Goal: Use online tool/utility: Utilize a website feature to perform a specific function

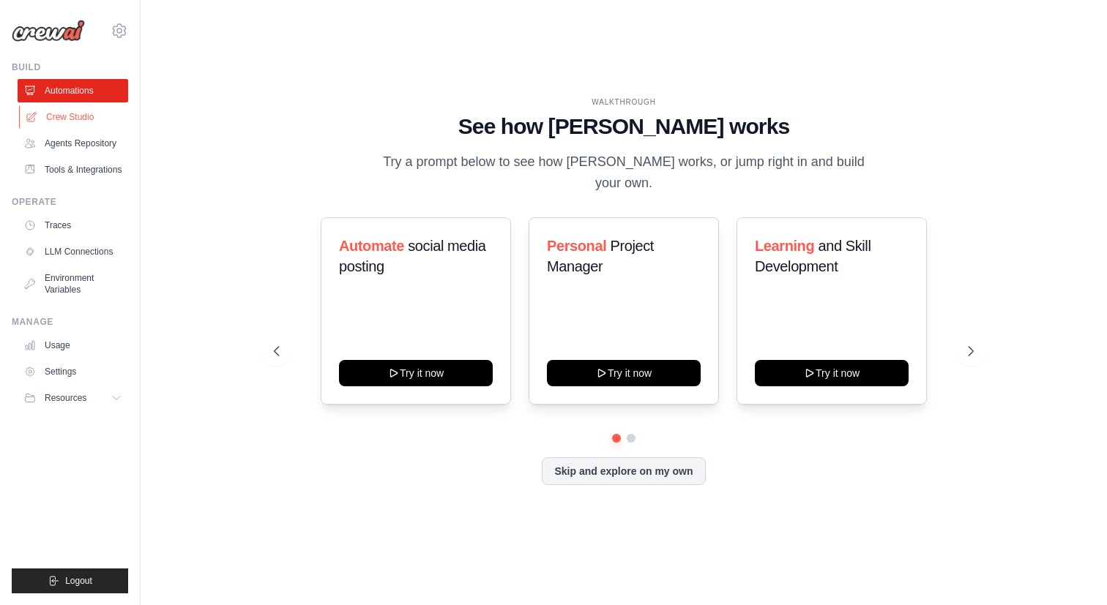
click at [80, 118] on link "Crew Studio" at bounding box center [74, 116] width 111 height 23
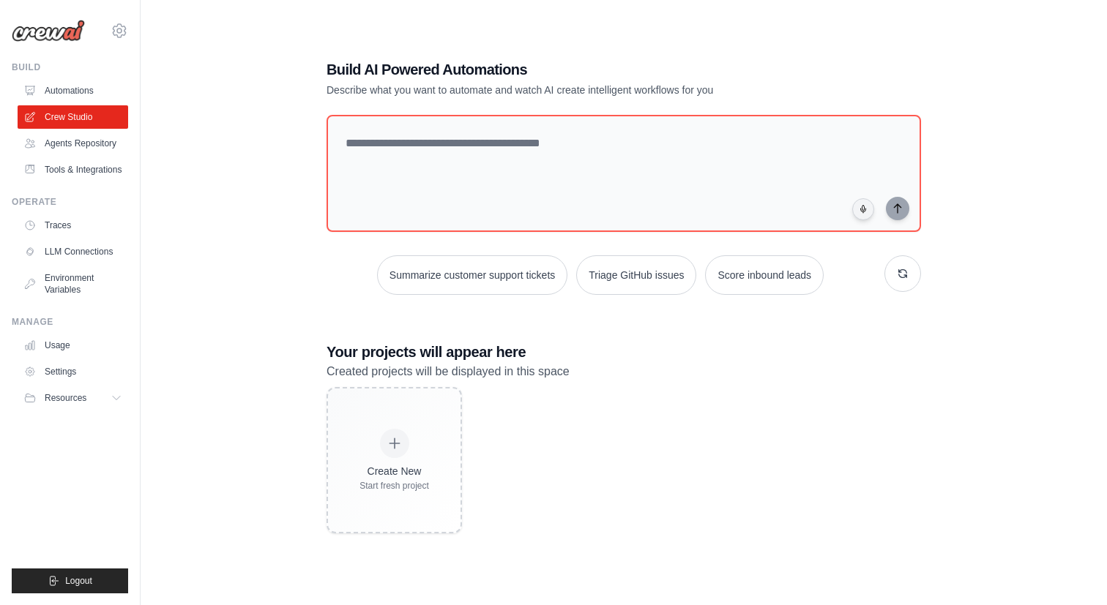
scroll to position [22, 0]
click at [523, 277] on button "Summarize customer support tickets" at bounding box center [472, 275] width 190 height 40
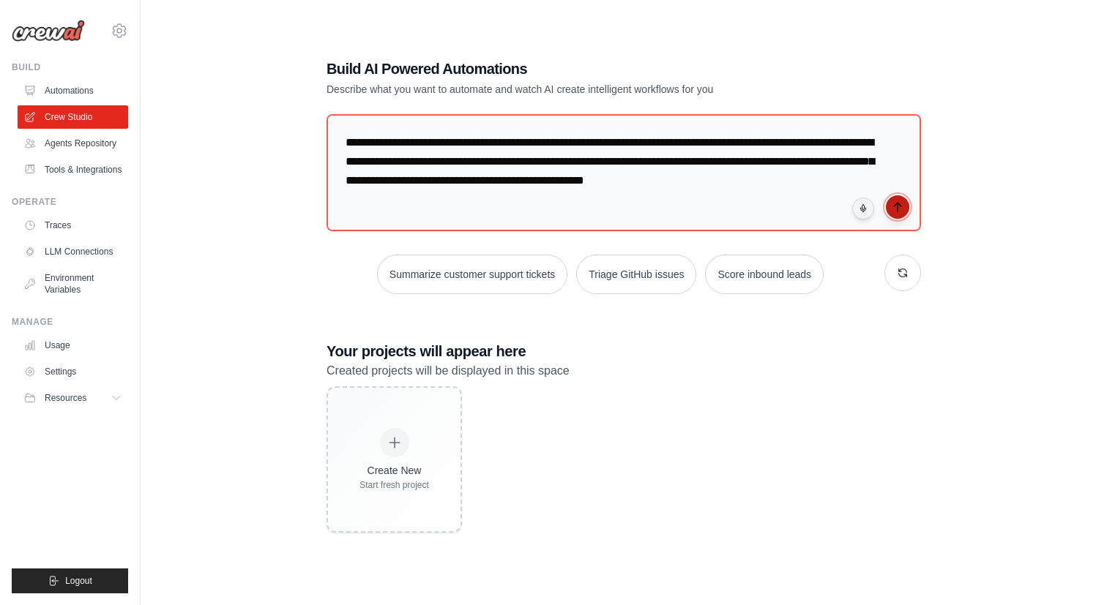
click at [904, 207] on button "submit" at bounding box center [897, 206] width 23 height 23
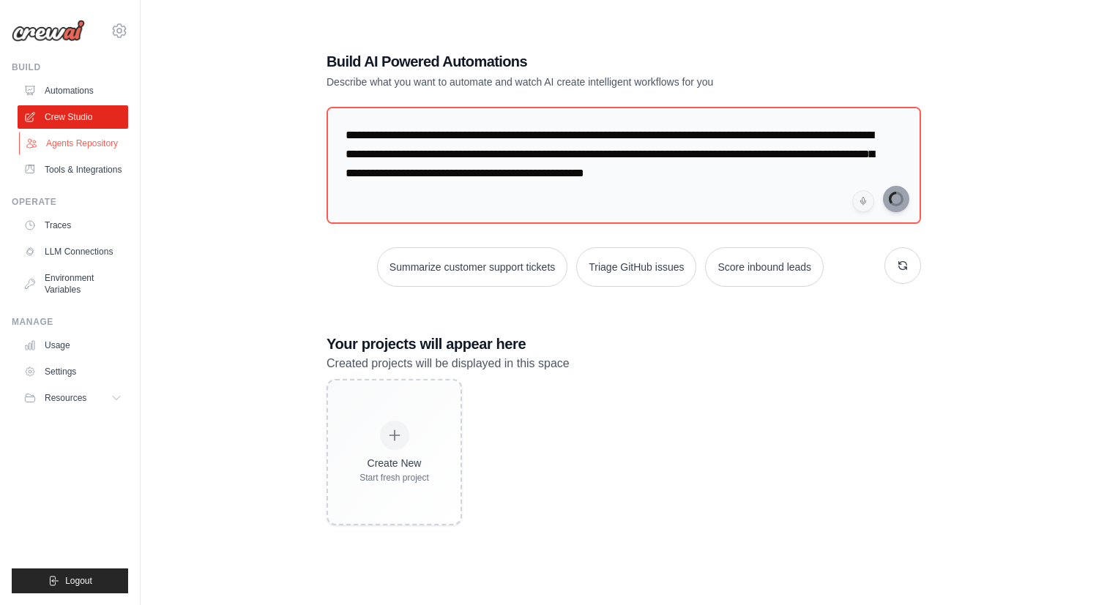
click at [101, 146] on link "Agents Repository" at bounding box center [74, 143] width 111 height 23
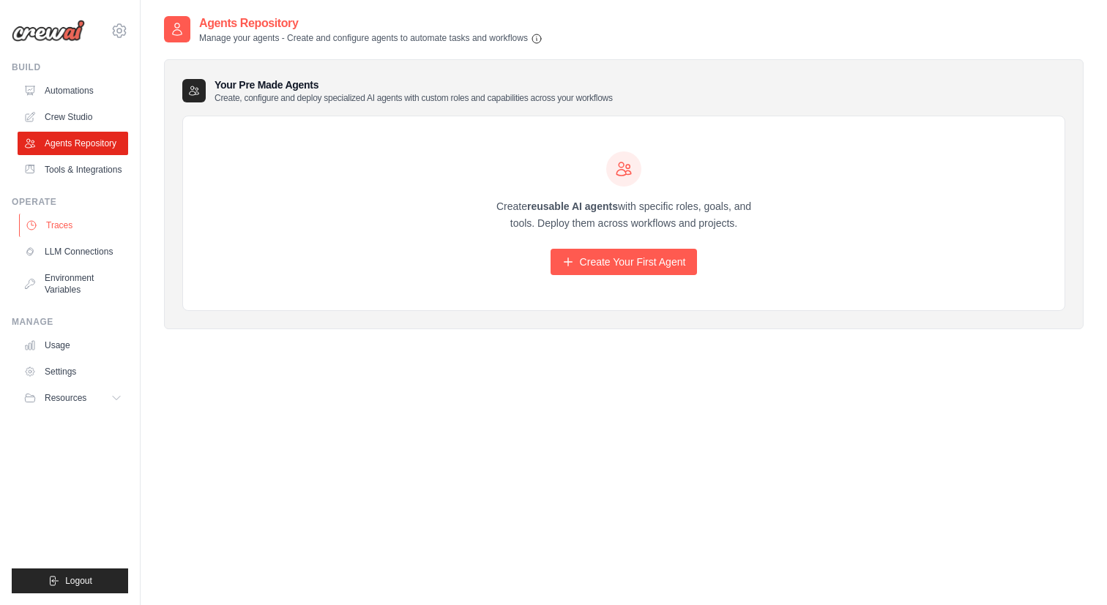
click at [64, 227] on link "Traces" at bounding box center [74, 225] width 111 height 23
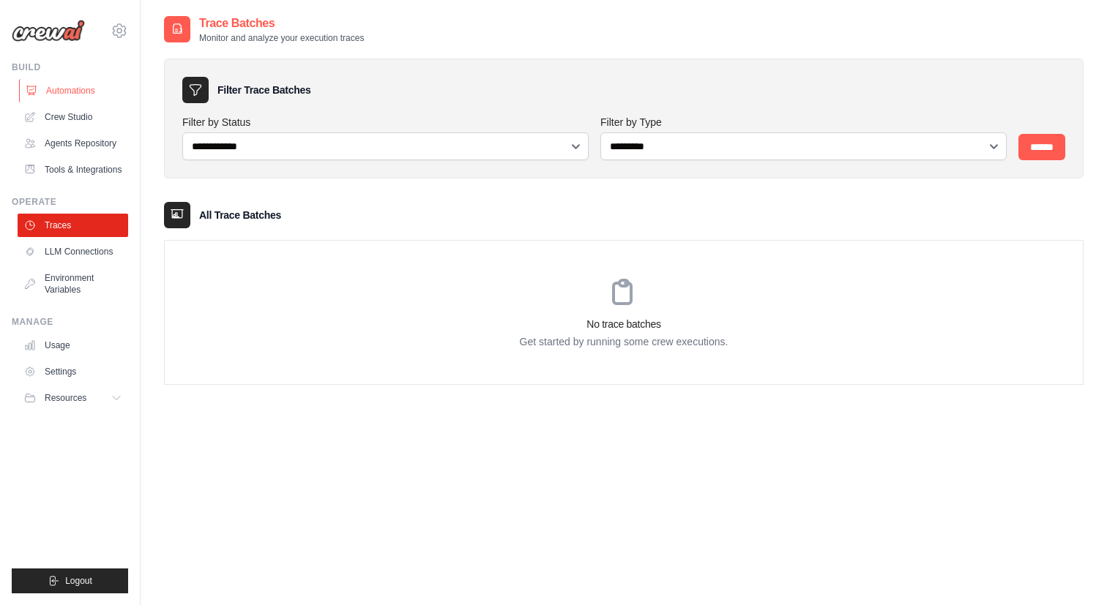
click at [75, 93] on link "Automations" at bounding box center [74, 90] width 111 height 23
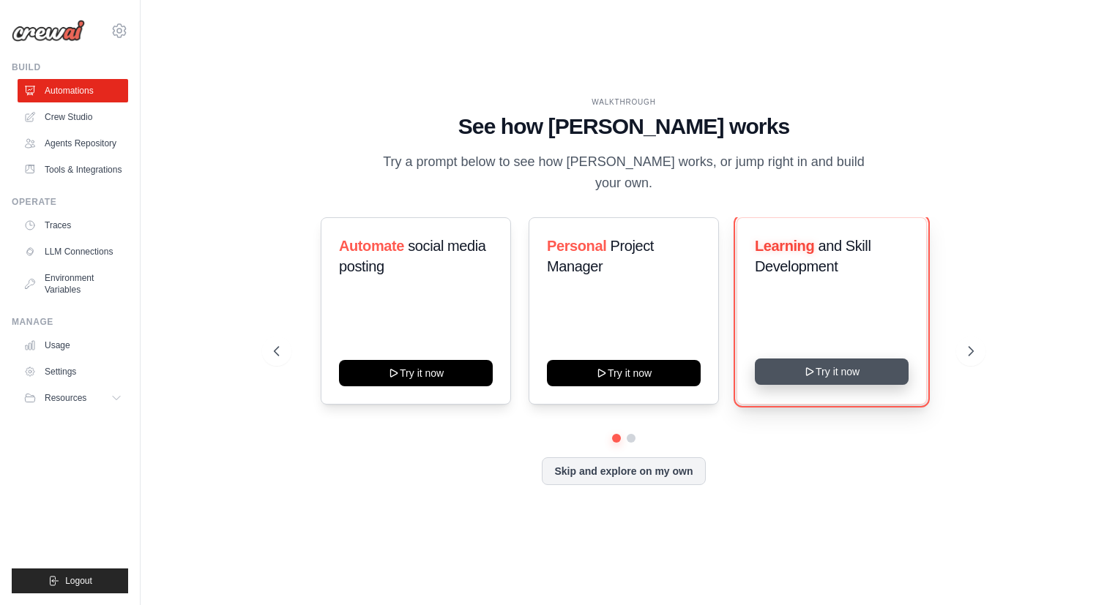
click at [838, 359] on button "Try it now" at bounding box center [832, 372] width 154 height 26
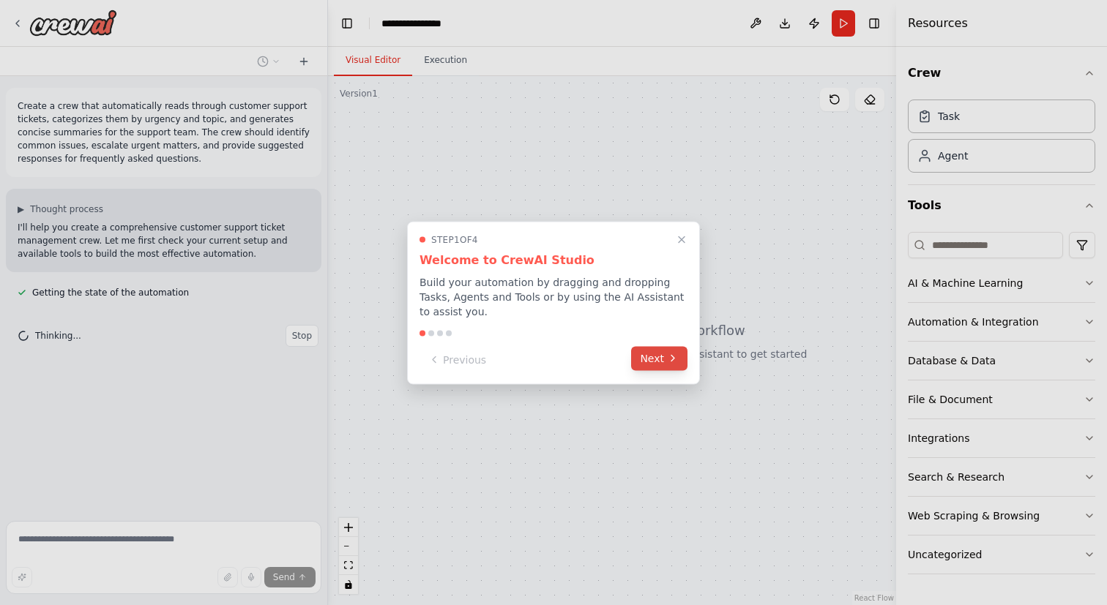
click at [662, 354] on button "Next" at bounding box center [659, 358] width 56 height 24
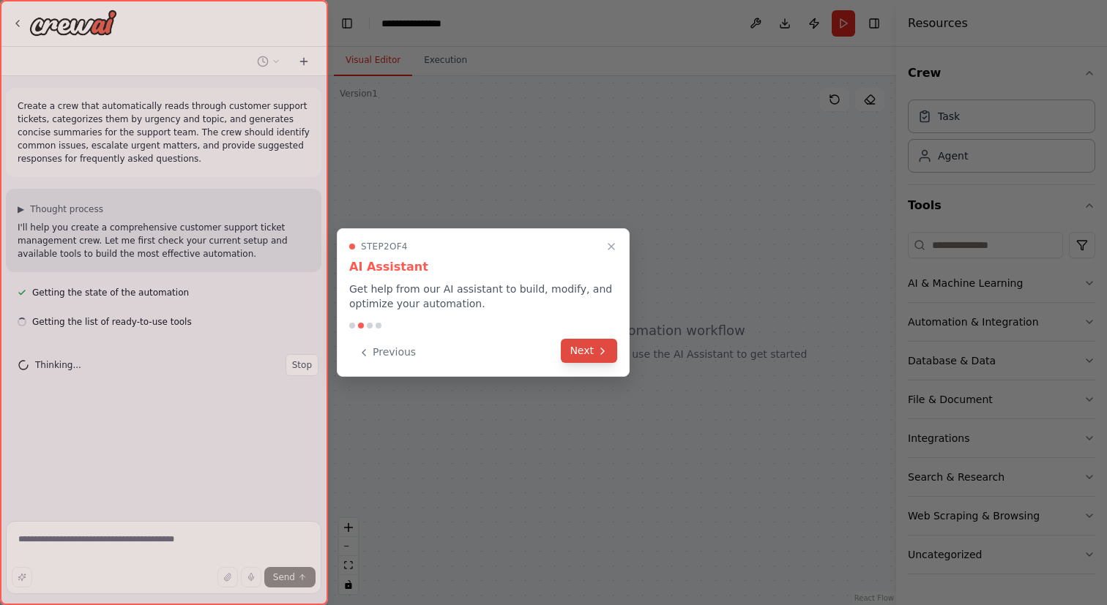
click at [590, 353] on button "Next" at bounding box center [589, 351] width 56 height 24
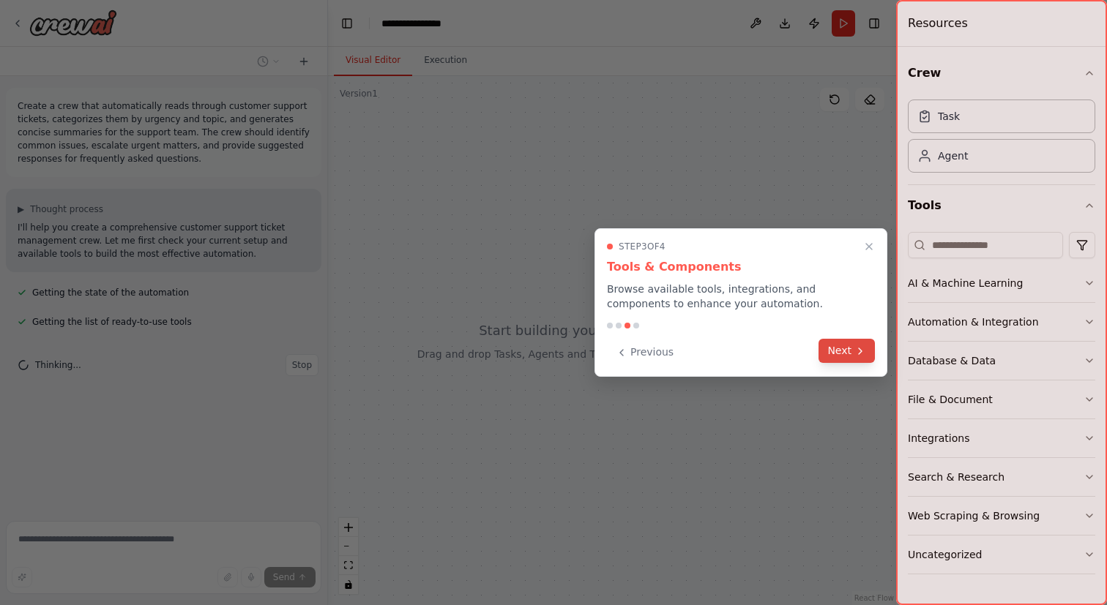
click at [833, 346] on button "Next" at bounding box center [846, 351] width 56 height 24
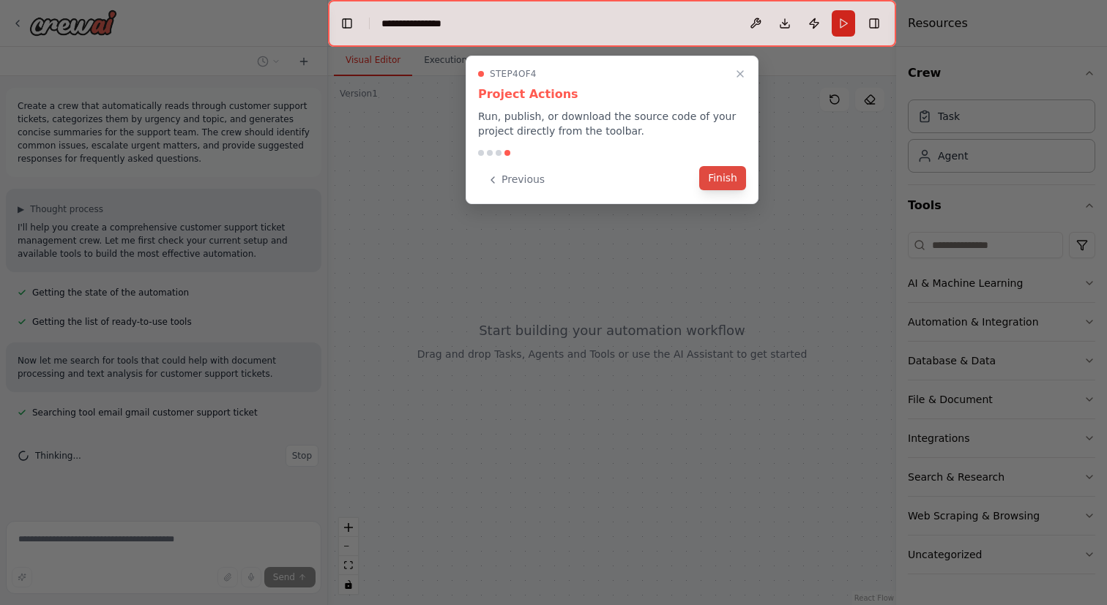
click at [723, 181] on button "Finish" at bounding box center [722, 178] width 47 height 24
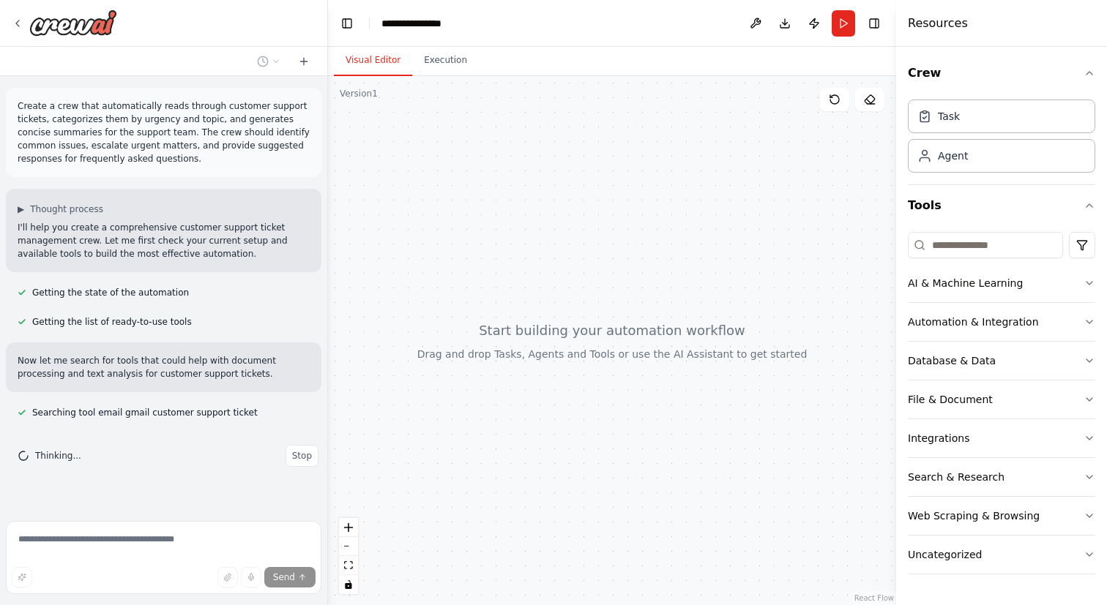
scroll to position [4, 0]
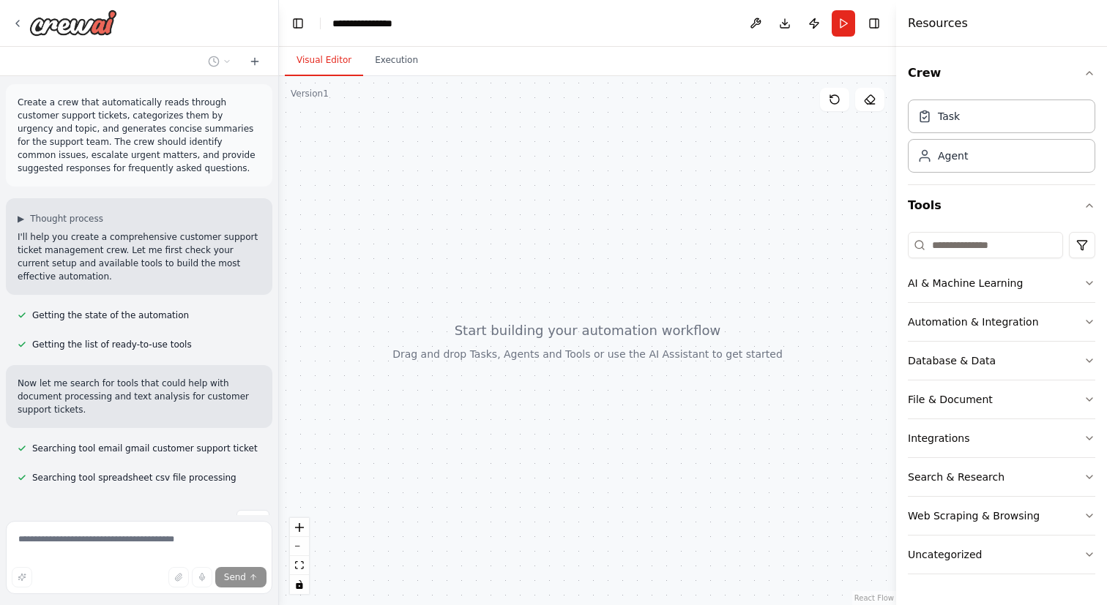
drag, startPoint x: 323, startPoint y: 173, endPoint x: 279, endPoint y: 173, distance: 43.9
click at [279, 173] on div "**********" at bounding box center [553, 302] width 1107 height 605
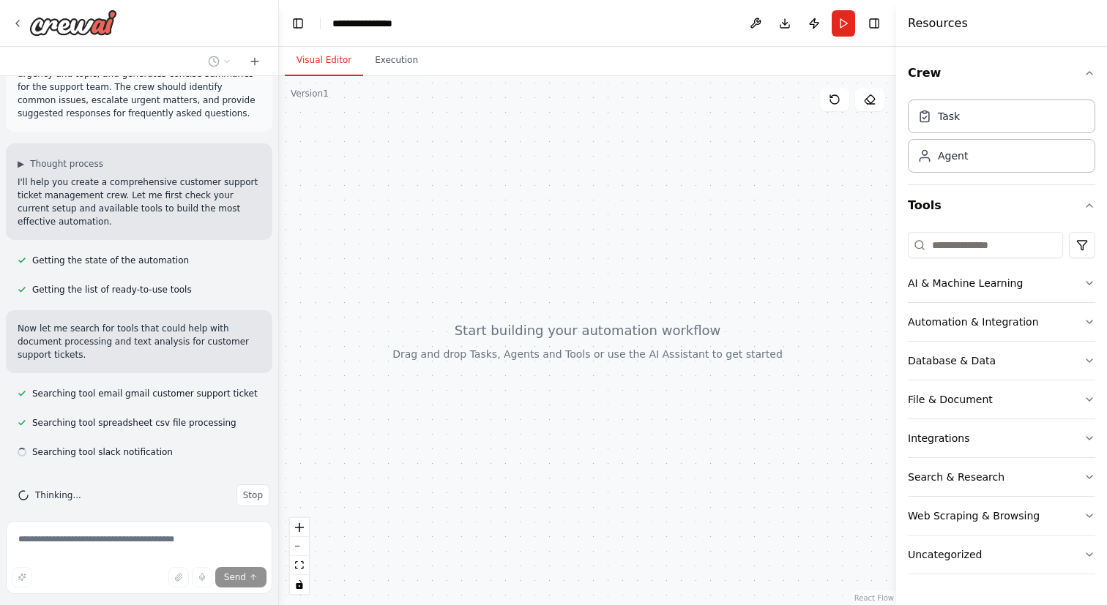
scroll to position [59, 0]
click at [1078, 517] on button "Web Scraping & Browsing" at bounding box center [1001, 516] width 187 height 38
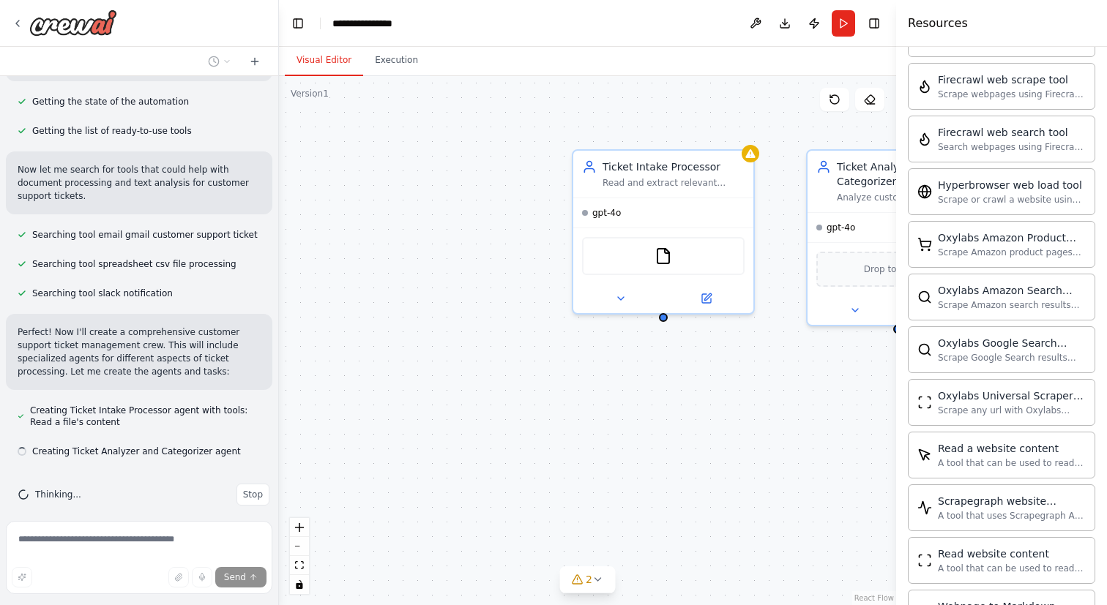
scroll to position [586, 0]
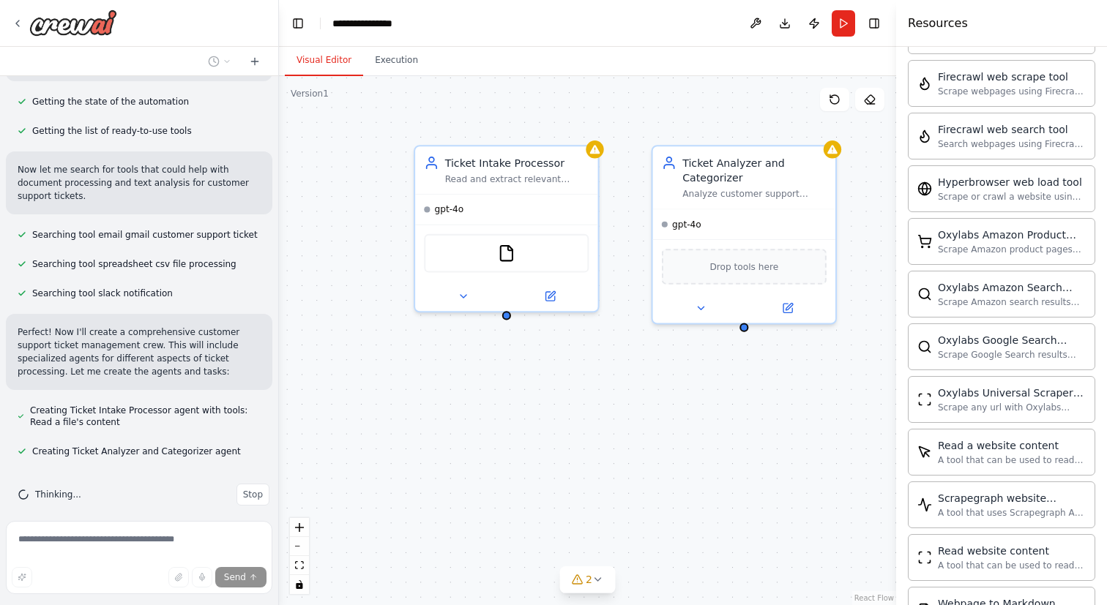
drag, startPoint x: 764, startPoint y: 417, endPoint x: 539, endPoint y: 416, distance: 225.5
click at [539, 416] on div "Ticket Intake Processor Read and extract relevant information from customer sup…" at bounding box center [587, 340] width 617 height 529
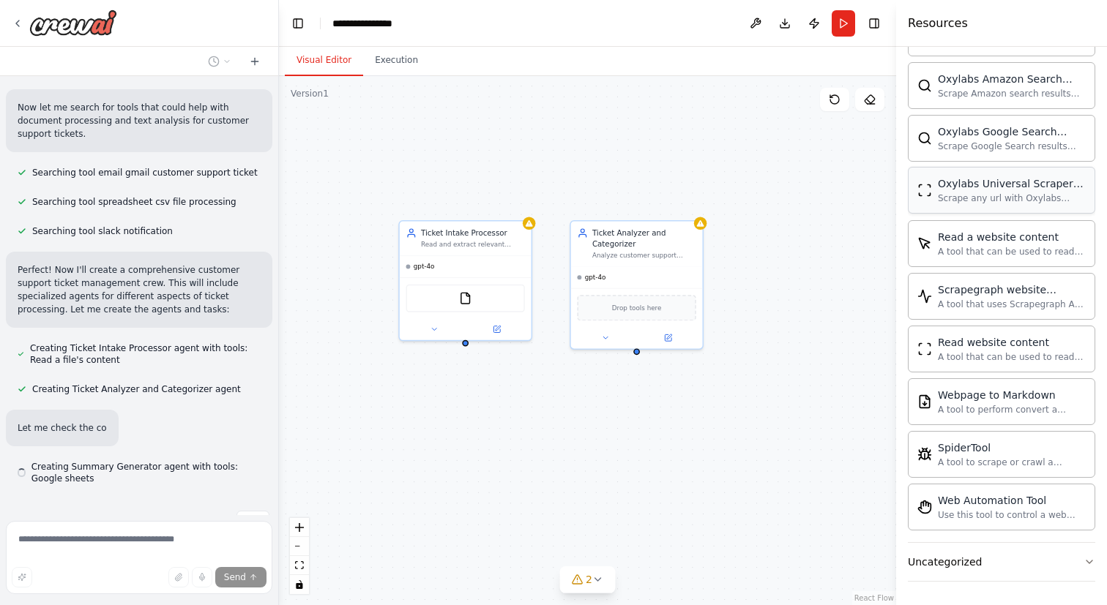
scroll to position [307, 0]
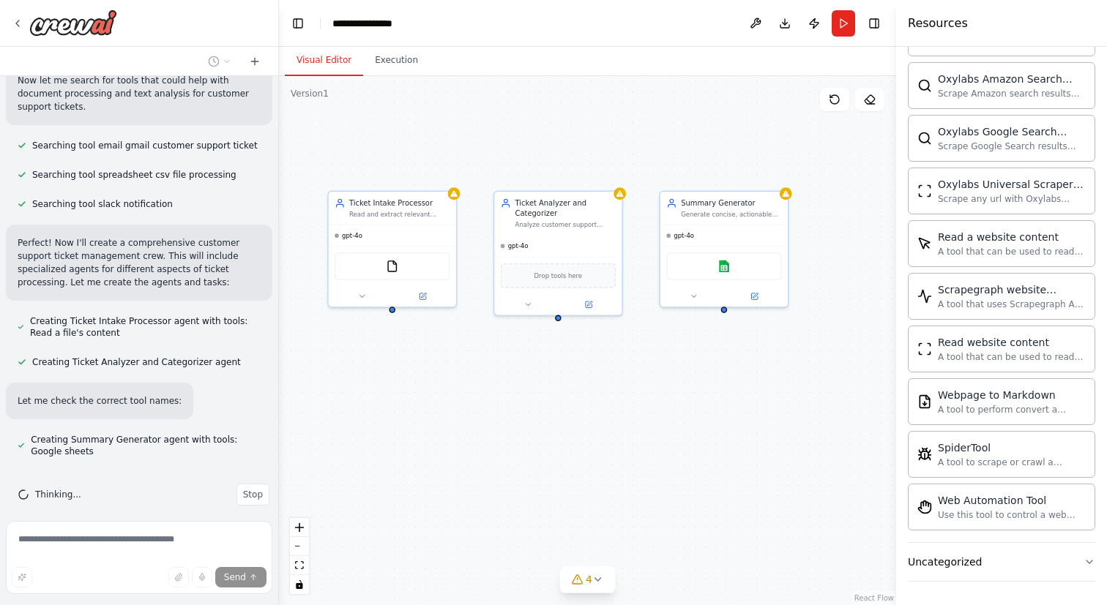
drag, startPoint x: 783, startPoint y: 457, endPoint x: 698, endPoint y: 418, distance: 93.4
click at [698, 418] on div "Ticket Intake Processor Read and extract relevant information from customer sup…" at bounding box center [587, 340] width 617 height 529
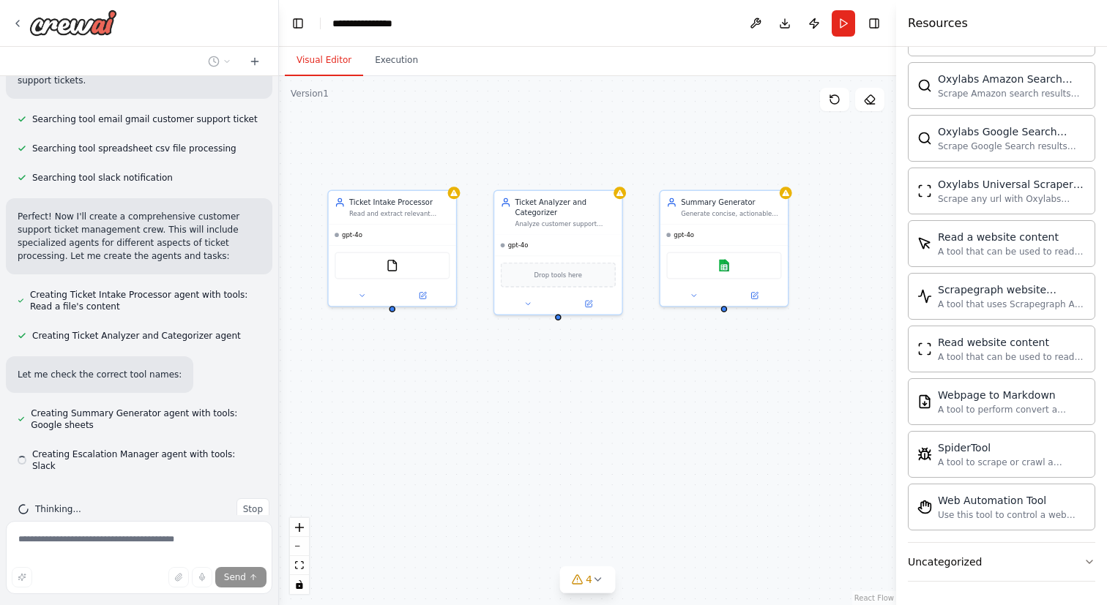
scroll to position [336, 0]
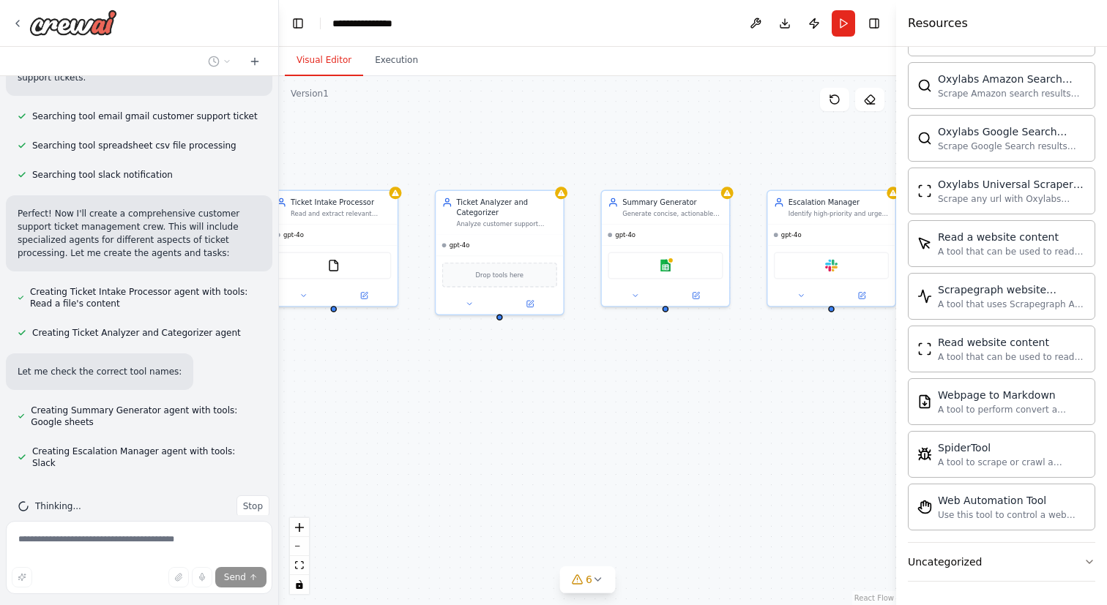
drag, startPoint x: 747, startPoint y: 411, endPoint x: 688, endPoint y: 411, distance: 58.6
click at [688, 411] on div "Ticket Intake Processor Read and extract relevant information from customer sup…" at bounding box center [587, 340] width 617 height 529
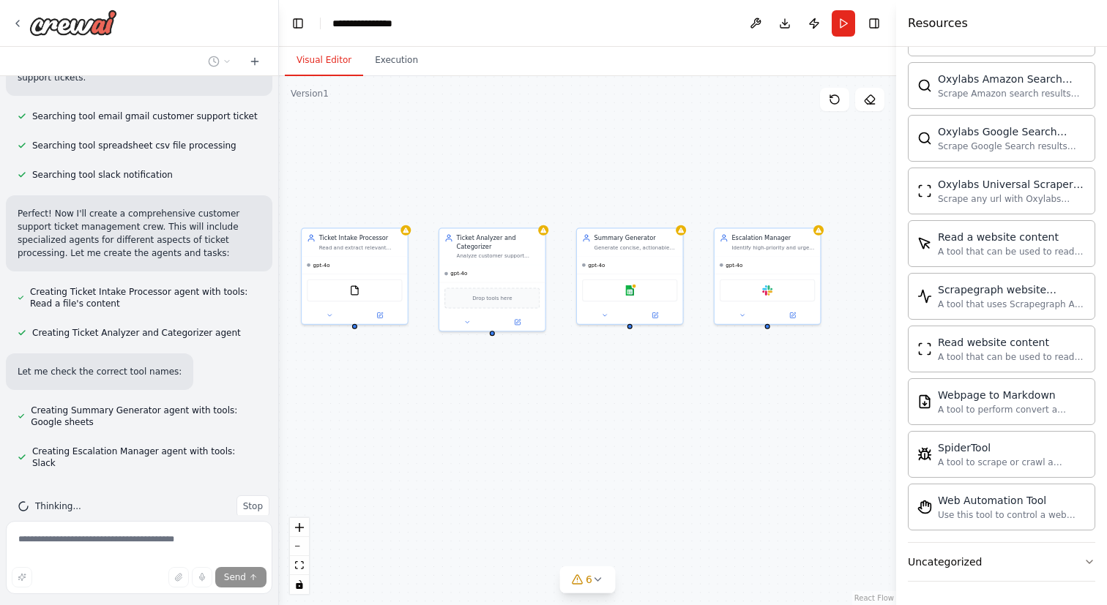
drag, startPoint x: 713, startPoint y: 427, endPoint x: 676, endPoint y: 427, distance: 37.3
click at [676, 427] on div "Ticket Intake Processor Read and extract relevant information from customer sup…" at bounding box center [587, 340] width 617 height 529
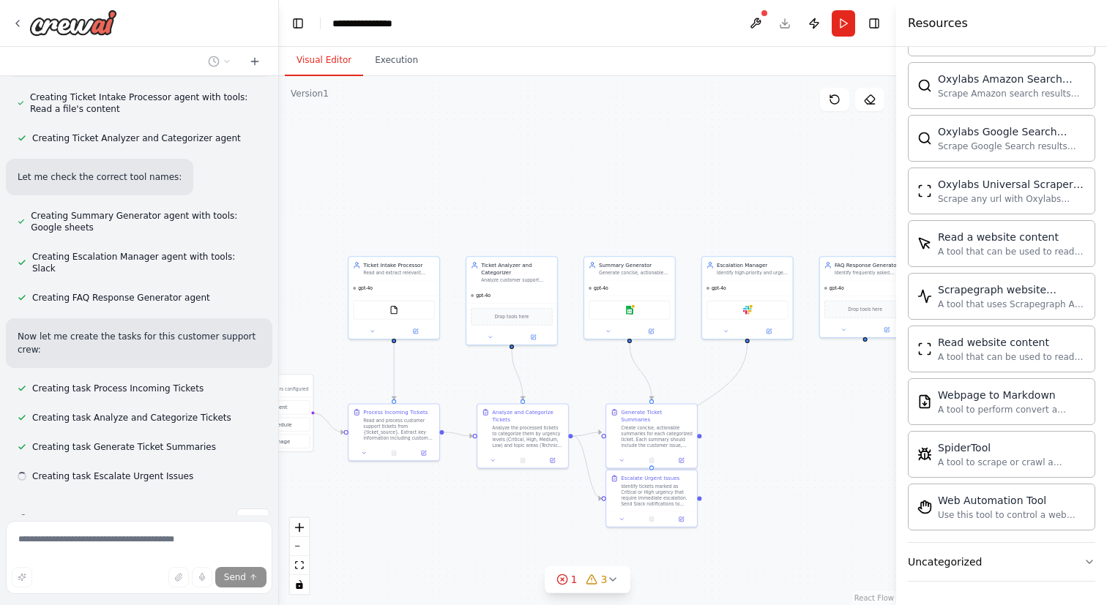
scroll to position [544, 0]
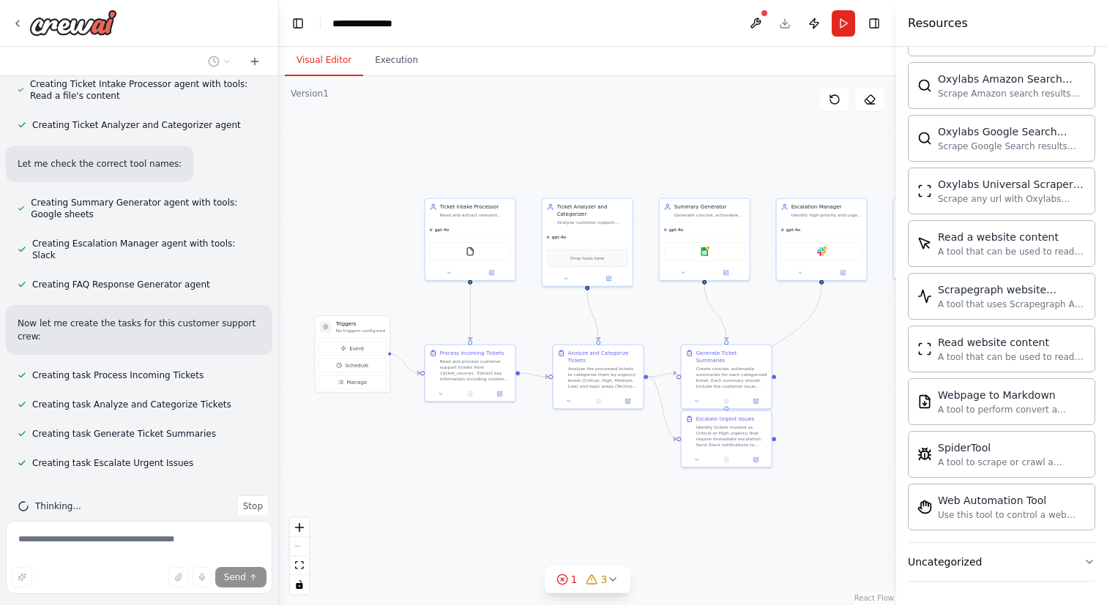
drag, startPoint x: 527, startPoint y: 211, endPoint x: 601, endPoint y: 153, distance: 93.9
click at [601, 153] on div ".deletable-edge-delete-btn { width: 20px; height: 20px; border: 0px solid #ffff…" at bounding box center [587, 340] width 617 height 529
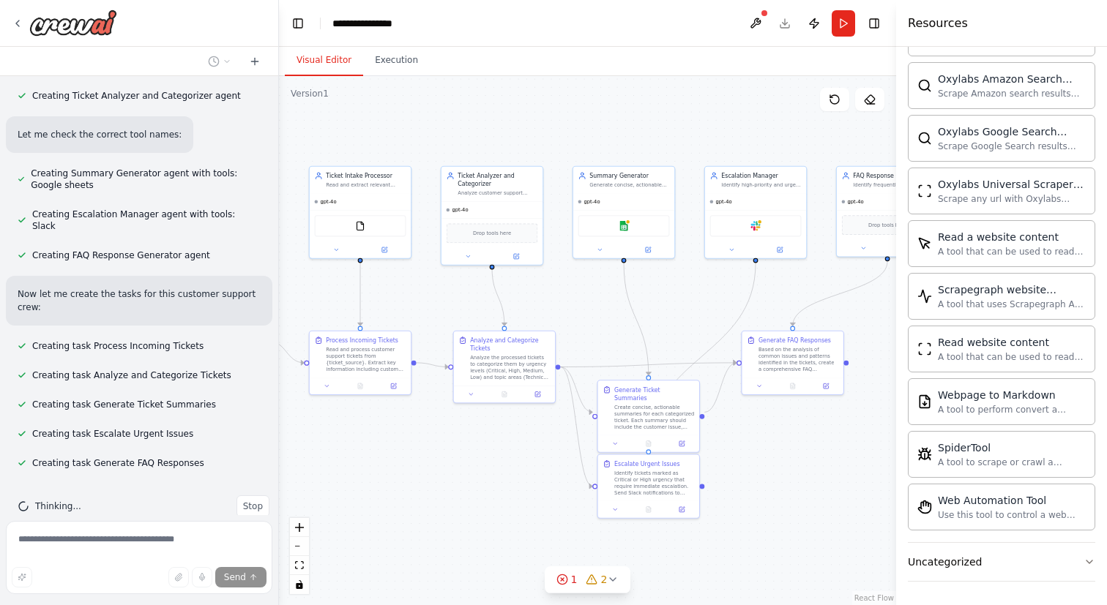
drag, startPoint x: 672, startPoint y: 149, endPoint x: 571, endPoint y: 111, distance: 107.7
click at [571, 111] on div ".deletable-edge-delete-btn { width: 20px; height: 20px; border: 0px solid #ffff…" at bounding box center [587, 340] width 617 height 529
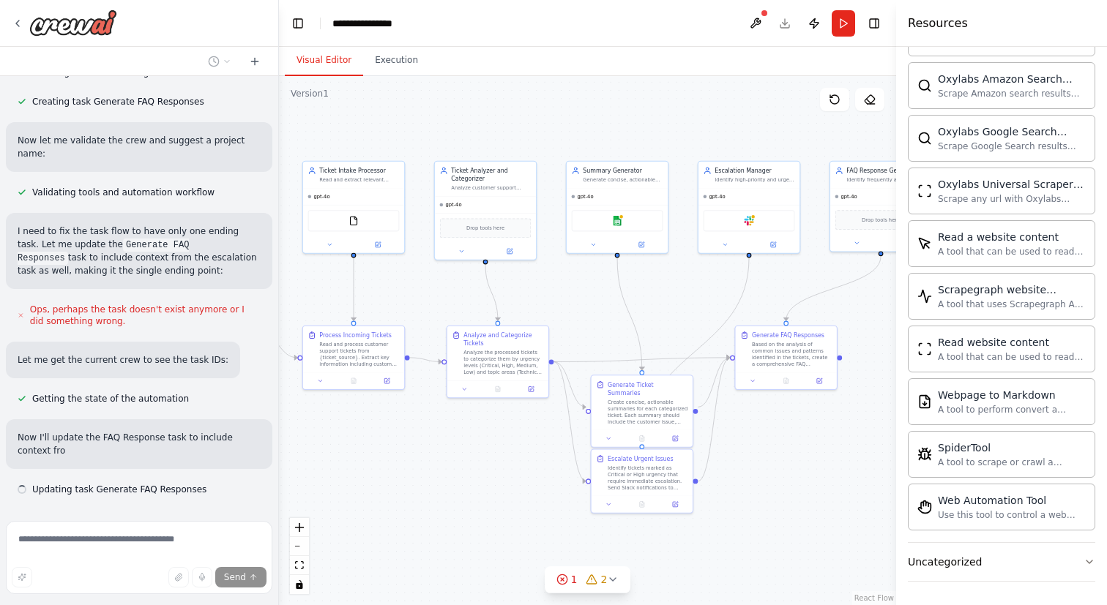
scroll to position [948, 0]
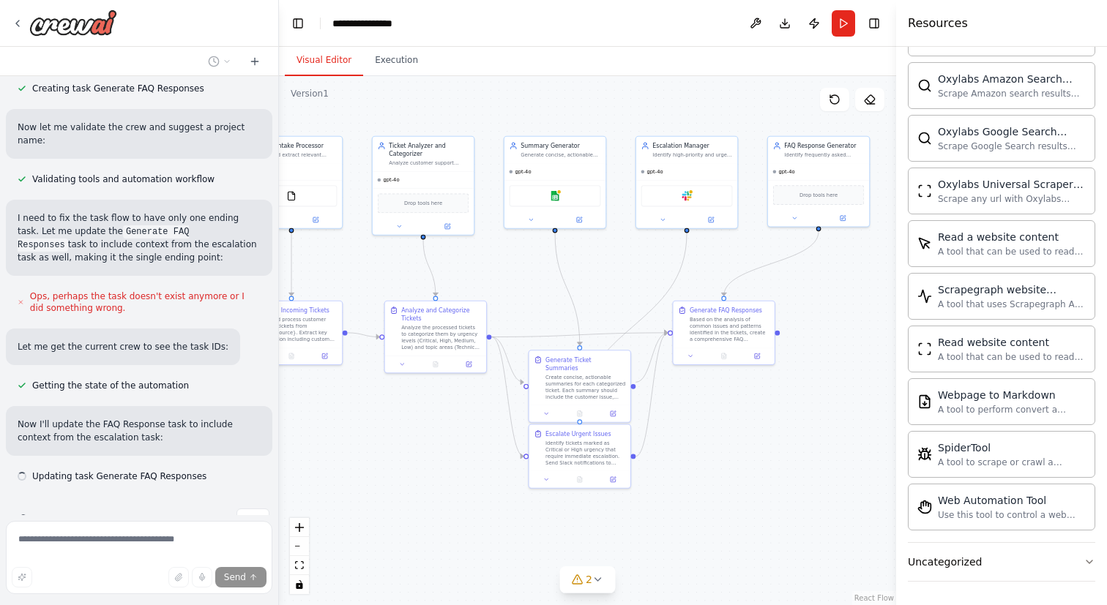
drag, startPoint x: 463, startPoint y: 470, endPoint x: 393, endPoint y: 437, distance: 76.9
click at [393, 437] on div ".deletable-edge-delete-btn { width: 20px; height: 20px; border: 0px solid #ffff…" at bounding box center [587, 340] width 617 height 529
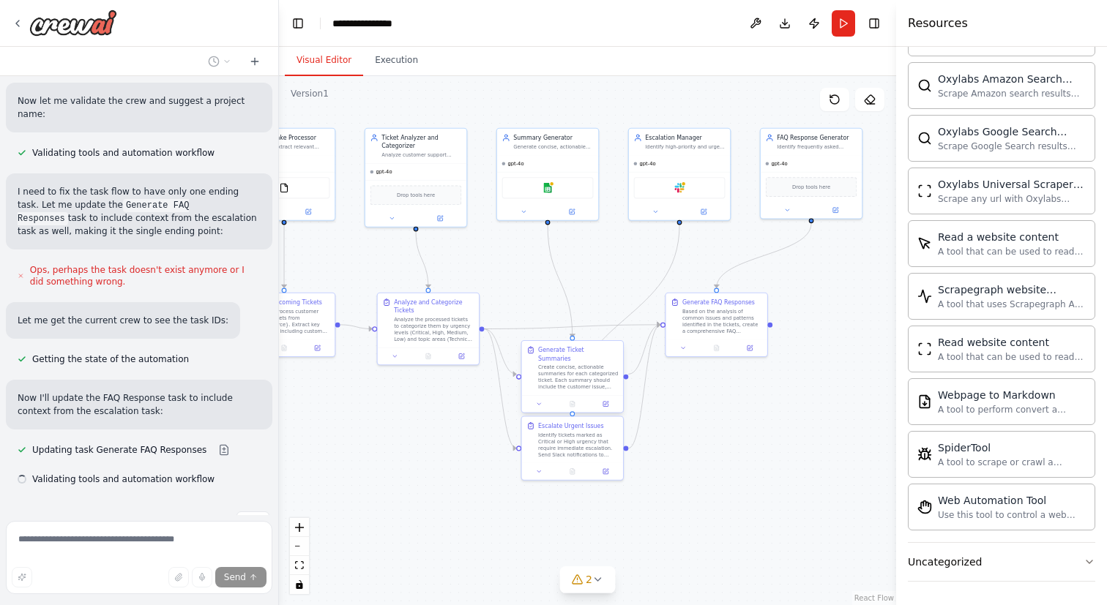
scroll to position [977, 0]
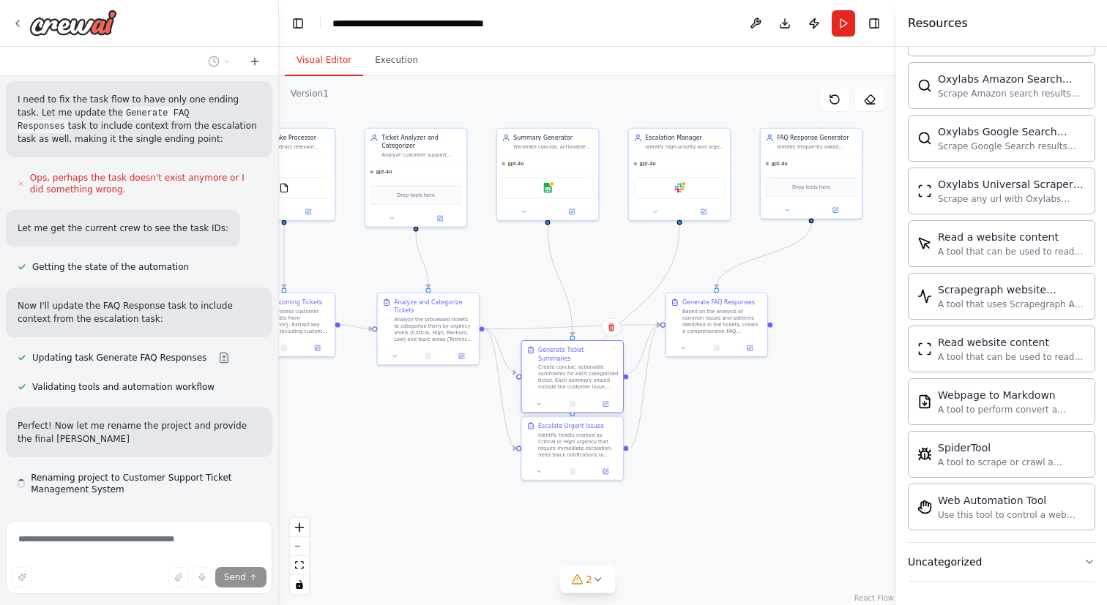
click at [586, 366] on div "Create concise, actionable summaries for each categorized ticket. Each summary …" at bounding box center [578, 378] width 80 height 26
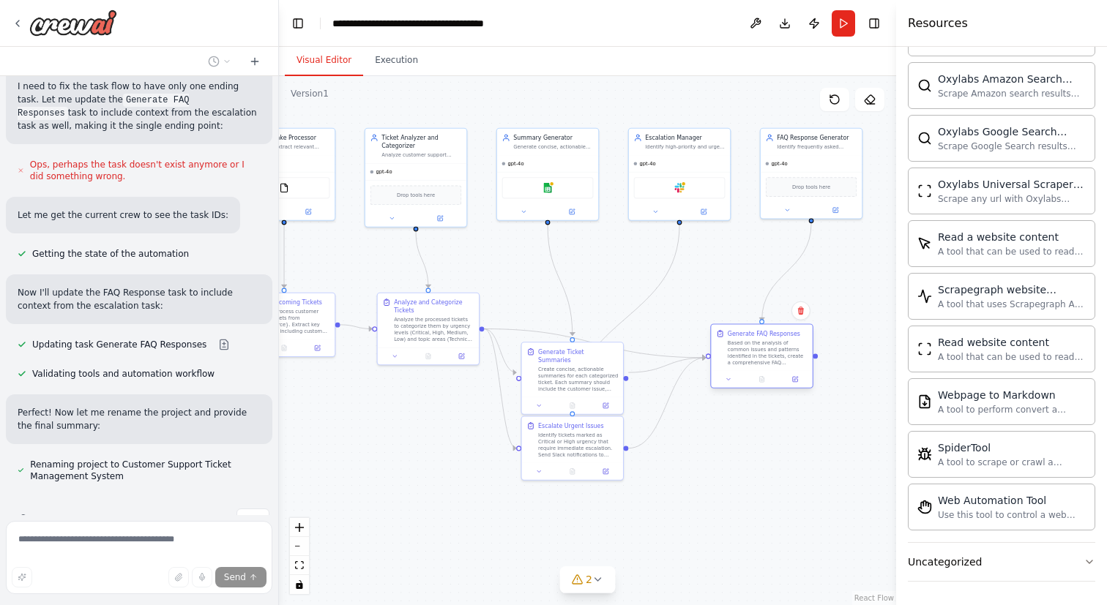
drag, startPoint x: 717, startPoint y: 319, endPoint x: 764, endPoint y: 354, distance: 59.1
click at [764, 354] on div "Based on the analysis of common issues and patterns identified in the tickets, …" at bounding box center [768, 353] width 80 height 26
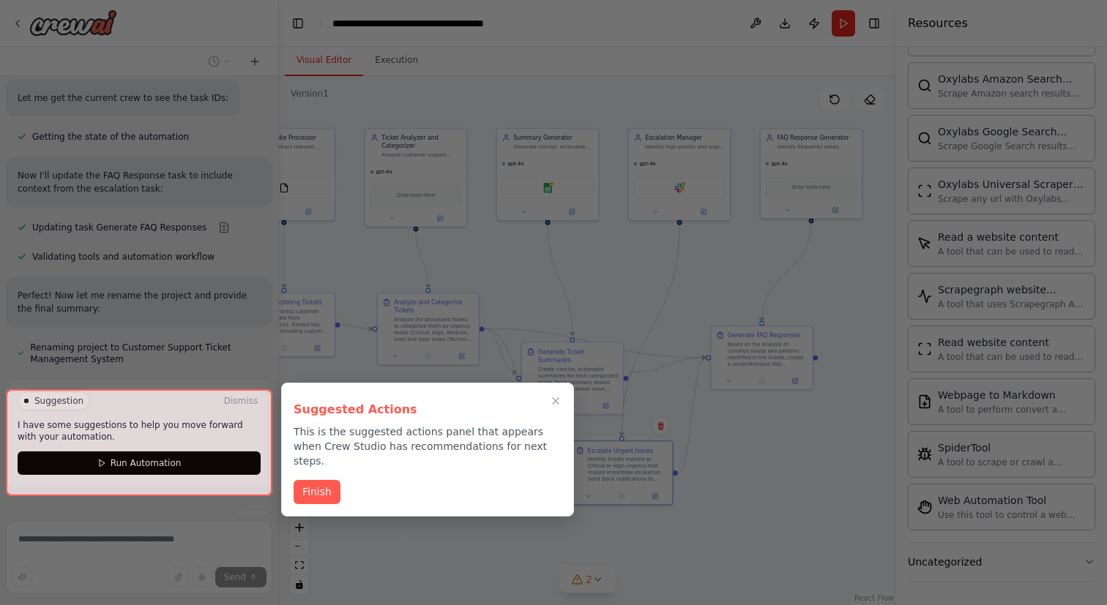
scroll to position [1198, 0]
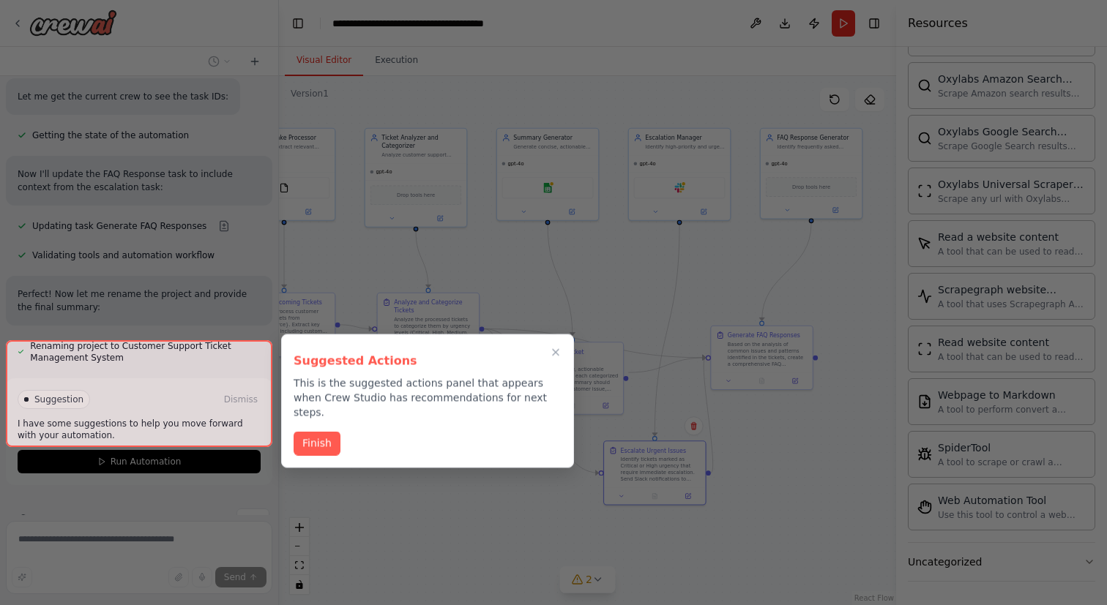
drag, startPoint x: 586, startPoint y: 449, endPoint x: 672, endPoint y: 478, distance: 90.3
click at [672, 478] on div "Create a crew that automatically reads through customer support tickets, catego…" at bounding box center [553, 302] width 1107 height 605
drag, startPoint x: 763, startPoint y: 365, endPoint x: 807, endPoint y: 365, distance: 43.2
click at [807, 365] on div at bounding box center [553, 302] width 1107 height 605
click at [557, 351] on icon "Close walkthrough" at bounding box center [556, 352] width 7 height 7
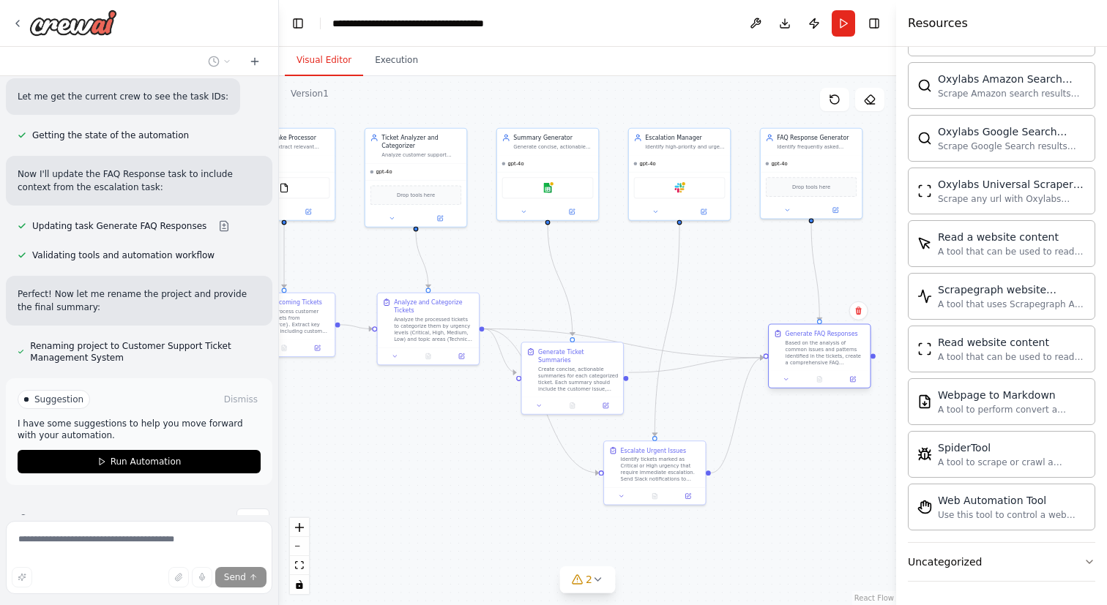
drag, startPoint x: 770, startPoint y: 344, endPoint x: 829, endPoint y: 343, distance: 58.6
click at [829, 343] on div "Based on the analysis of common issues and patterns identified in the tickets, …" at bounding box center [825, 353] width 80 height 26
drag, startPoint x: 557, startPoint y: 359, endPoint x: 576, endPoint y: 309, distance: 54.0
click at [576, 309] on div "Create concise, actionable summaries for each categorized ticket. Each summary …" at bounding box center [595, 312] width 80 height 26
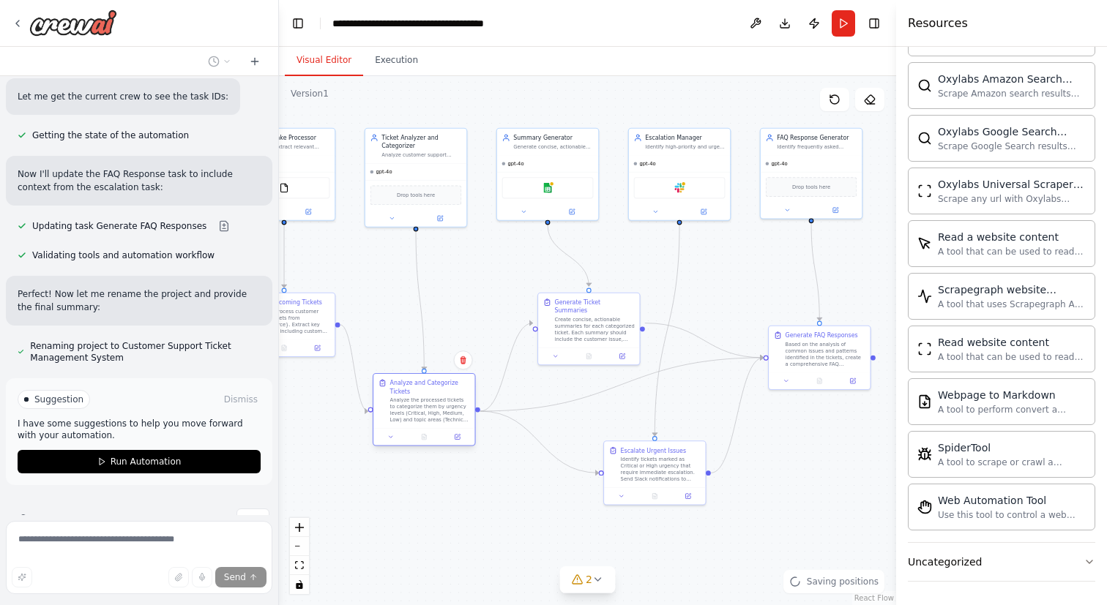
drag, startPoint x: 432, startPoint y: 323, endPoint x: 431, endPoint y: 408, distance: 84.9
click at [431, 408] on div "Analyze the processed tickets to categorize them by urgency levels (Critical, H…" at bounding box center [430, 410] width 80 height 26
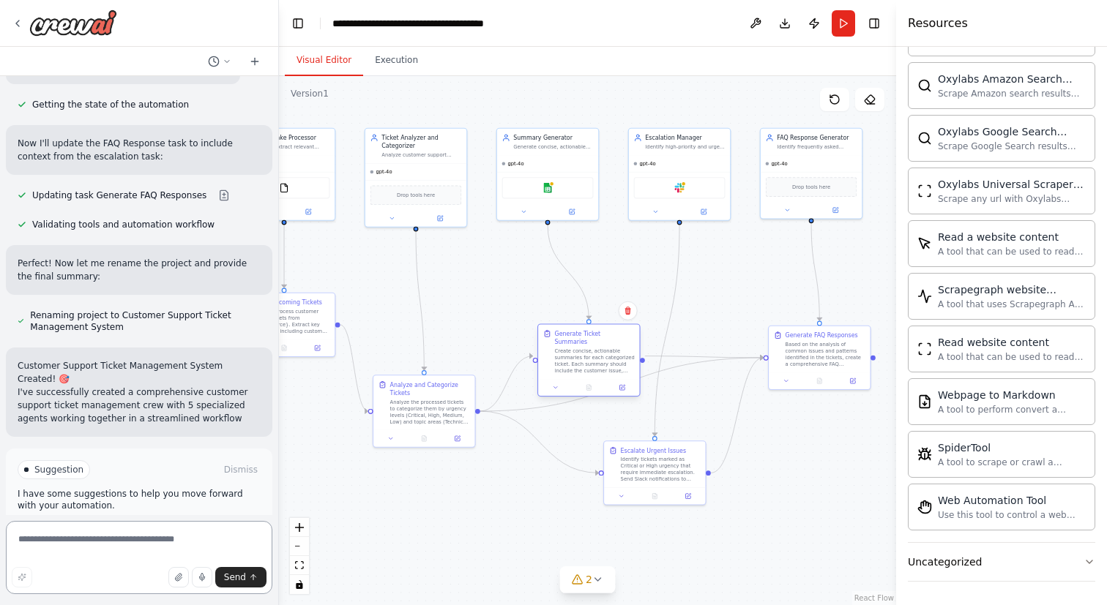
drag, startPoint x: 591, startPoint y: 329, endPoint x: 591, endPoint y: 360, distance: 30.7
click at [591, 360] on div "Create concise, actionable summaries for each categorized ticket. Each summary …" at bounding box center [595, 361] width 80 height 26
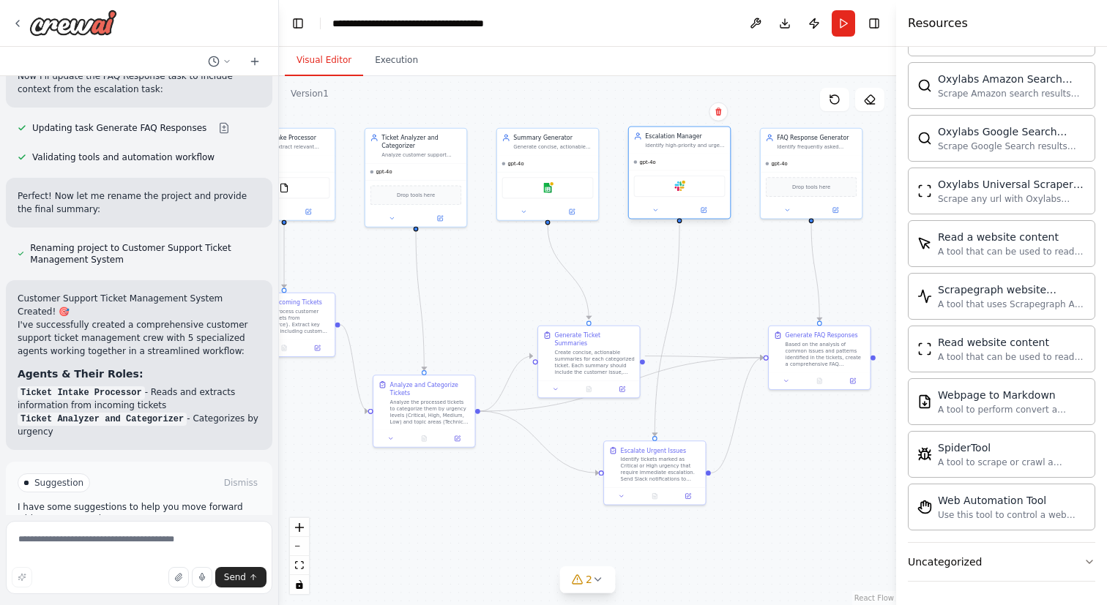
click at [690, 152] on div "Escalation Manager Identify high-priority and urgent tickets that require immed…" at bounding box center [679, 140] width 101 height 26
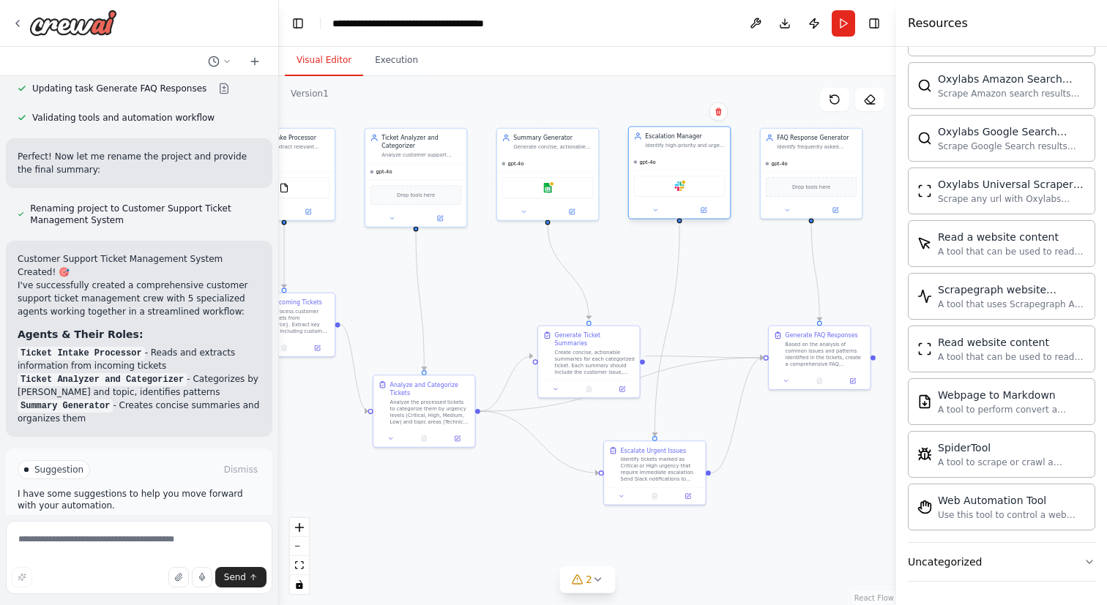
click at [682, 152] on div "Escalation Manager Identify high-priority and urgent tickets that require immed…" at bounding box center [679, 140] width 101 height 26
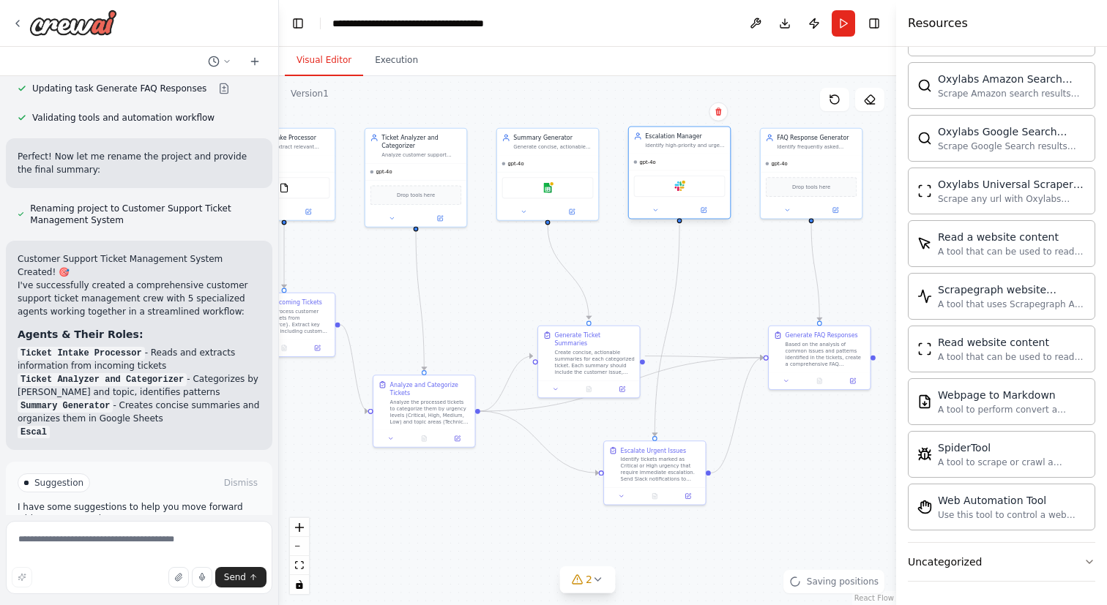
click at [682, 152] on div "Escalation Manager Identify high-priority and urgent tickets that require immed…" at bounding box center [679, 140] width 101 height 26
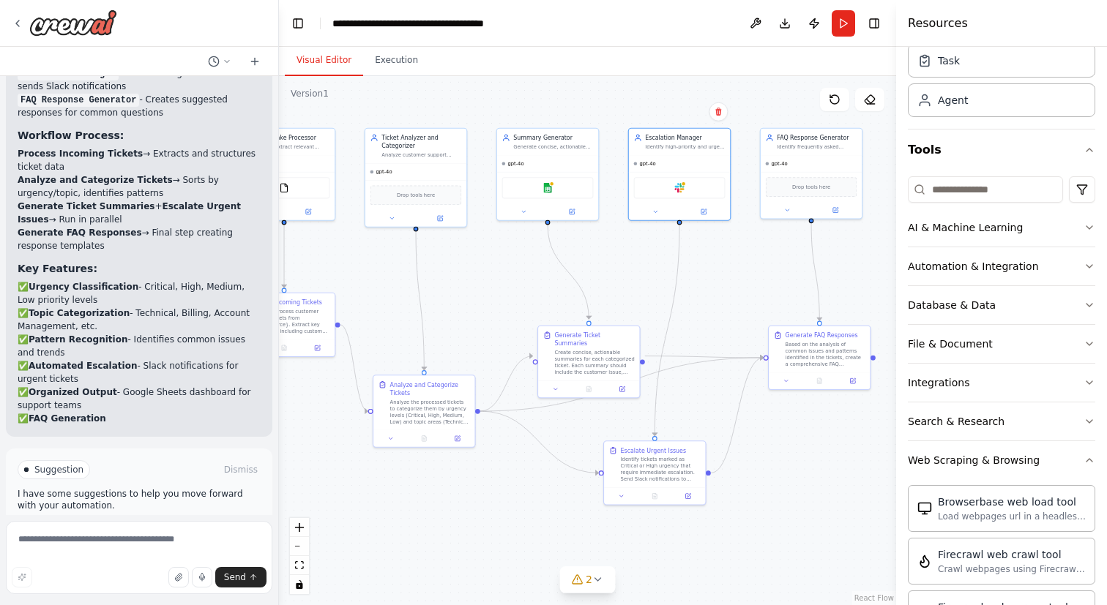
scroll to position [0, 0]
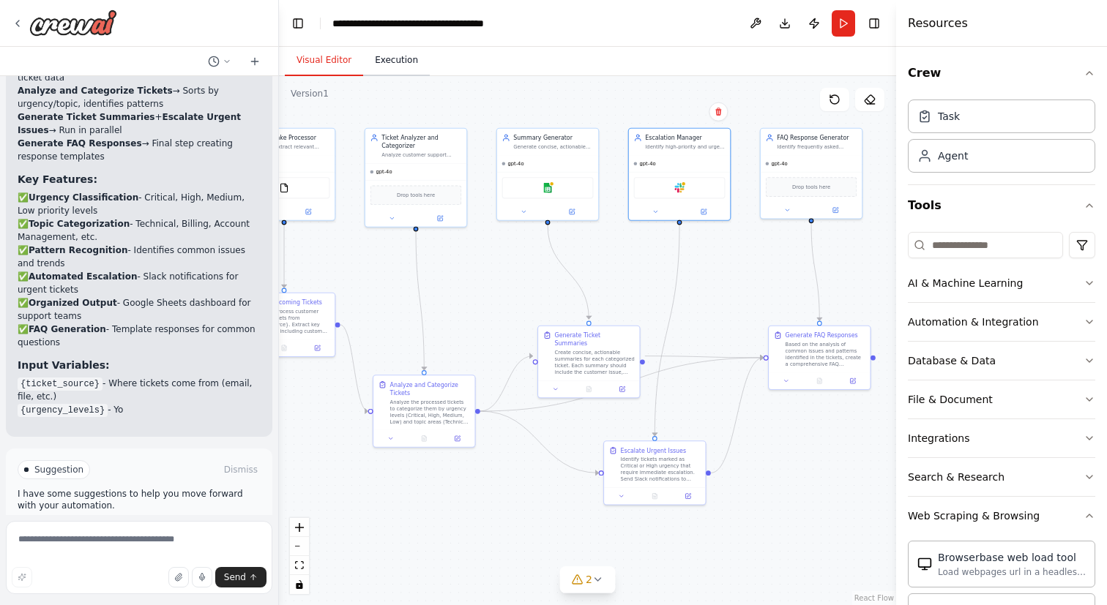
click at [392, 65] on button "Execution" at bounding box center [396, 60] width 67 height 31
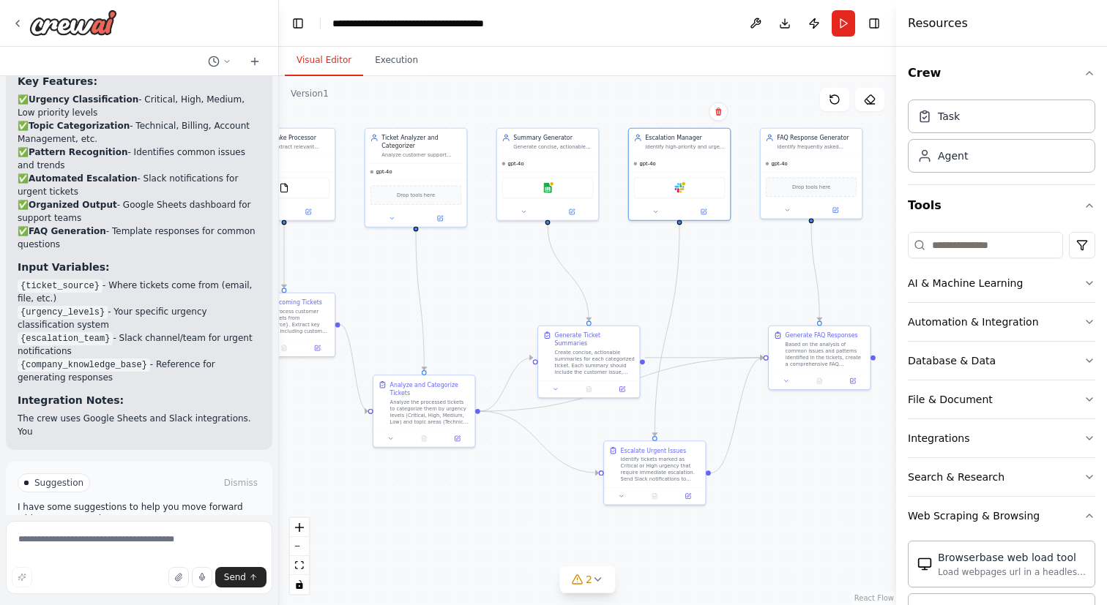
click at [332, 59] on button "Visual Editor" at bounding box center [324, 60] width 78 height 31
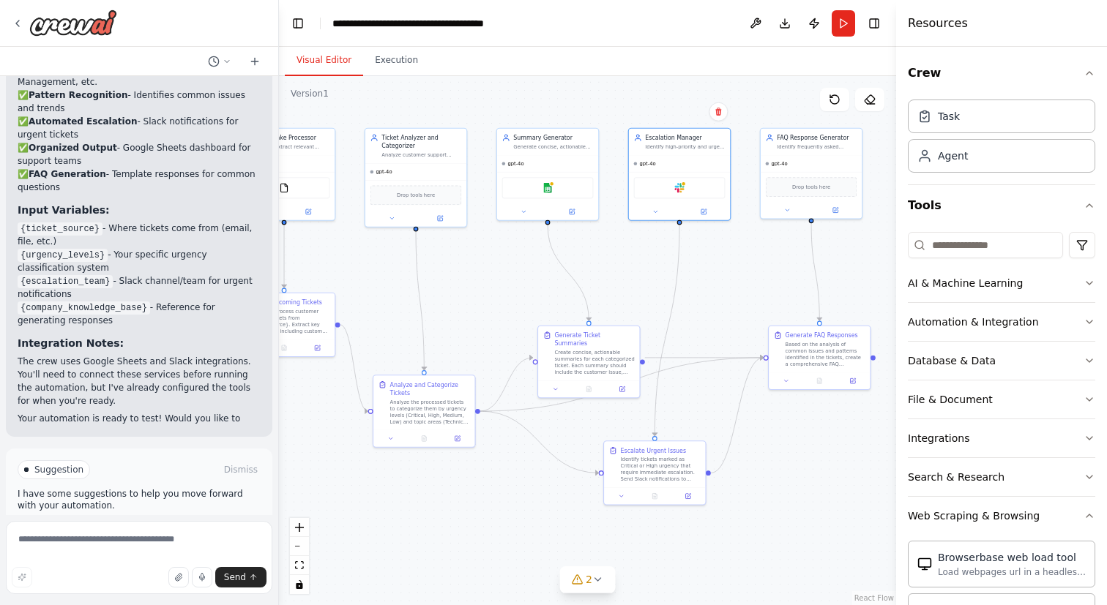
scroll to position [1952, 0]
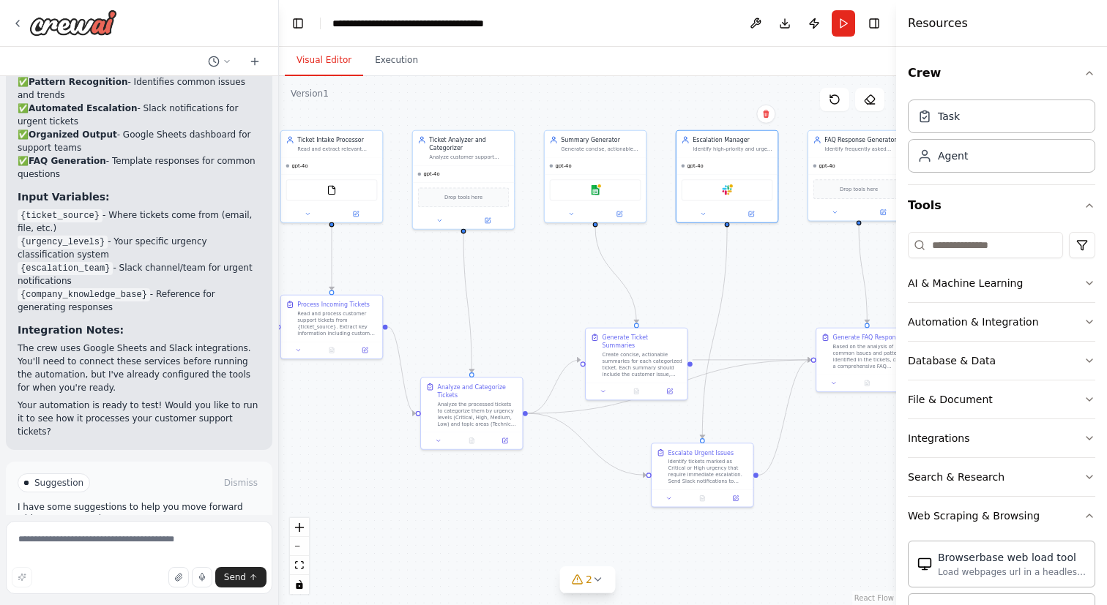
drag, startPoint x: 613, startPoint y: 272, endPoint x: 543, endPoint y: 277, distance: 69.8
click at [543, 277] on div ".deletable-edge-delete-btn { width: 20px; height: 20px; border: 0px solid #ffff…" at bounding box center [587, 340] width 617 height 529
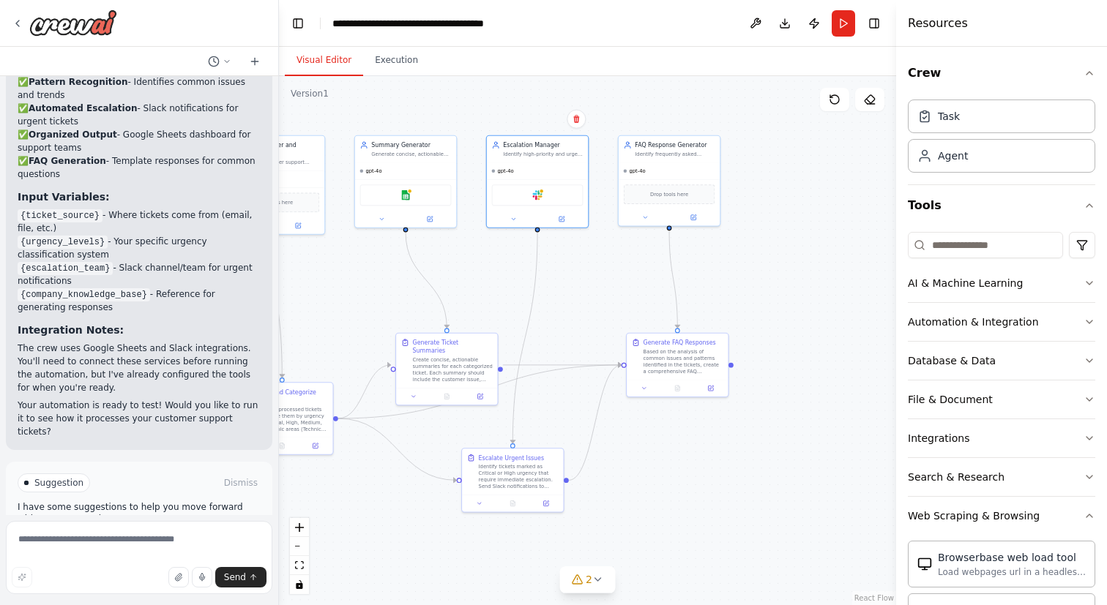
drag, startPoint x: 637, startPoint y: 294, endPoint x: 564, endPoint y: 295, distance: 72.5
click at [564, 295] on div ".deletable-edge-delete-btn { width: 20px; height: 20px; border: 0px solid #ffff…" at bounding box center [587, 340] width 617 height 529
click at [538, 174] on div "gpt-4o" at bounding box center [537, 169] width 101 height 17
click at [537, 148] on div "Escalation Manager Identify high-priority and urgent tickets that require immed…" at bounding box center [543, 147] width 80 height 17
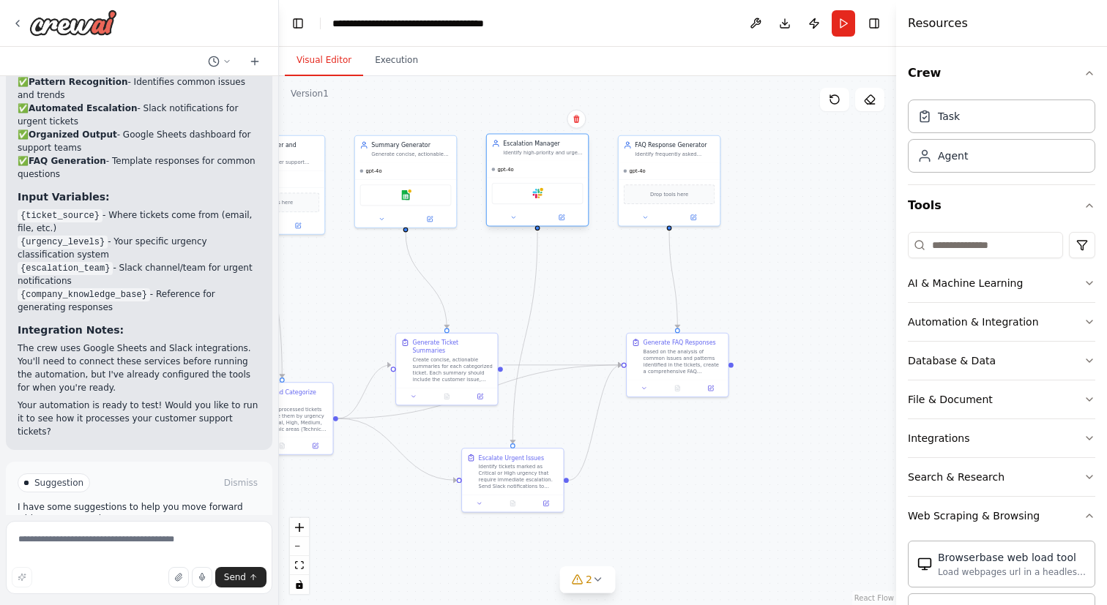
click at [537, 148] on div "Escalation Manager Identify high-priority and urgent tickets that require immed…" at bounding box center [543, 147] width 80 height 17
click at [561, 219] on icon at bounding box center [561, 217] width 5 height 5
click at [561, 217] on icon at bounding box center [562, 216] width 4 height 4
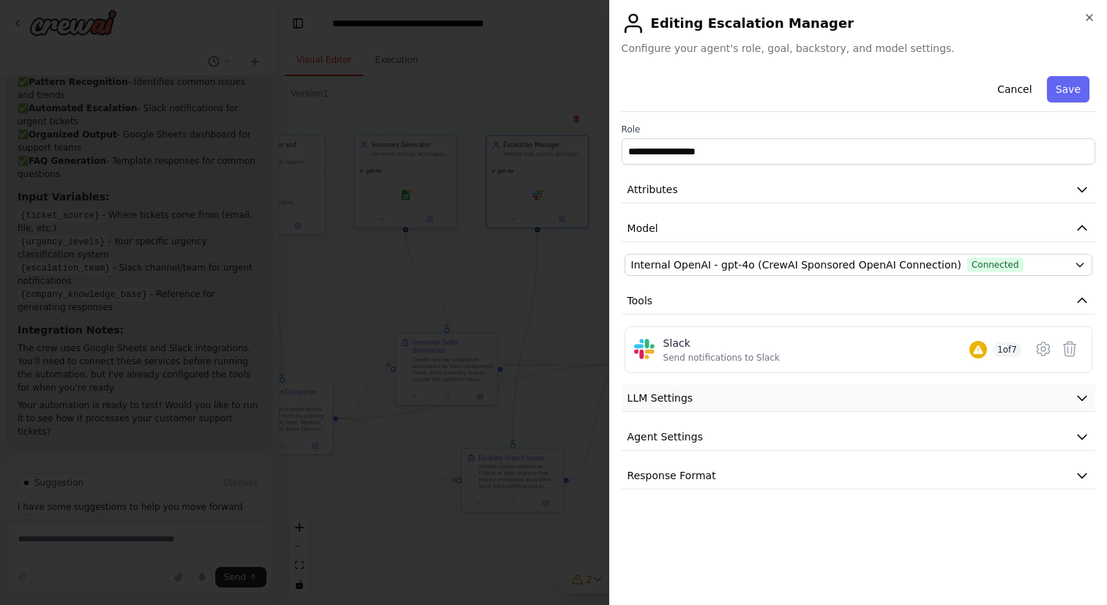
click at [708, 396] on button "LLM Settings" at bounding box center [858, 398] width 474 height 27
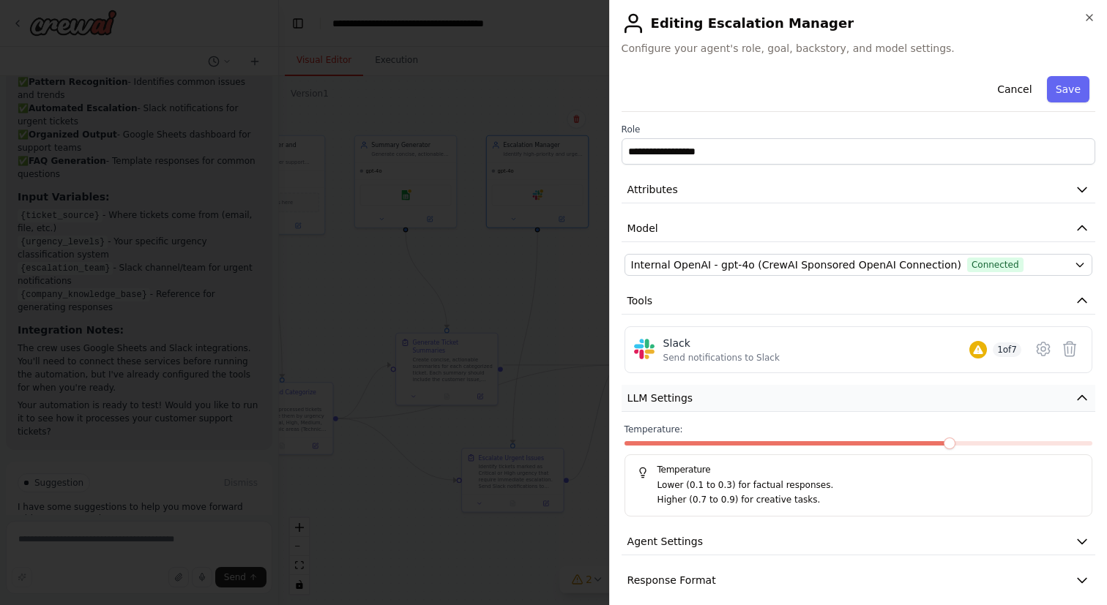
scroll to position [12, 0]
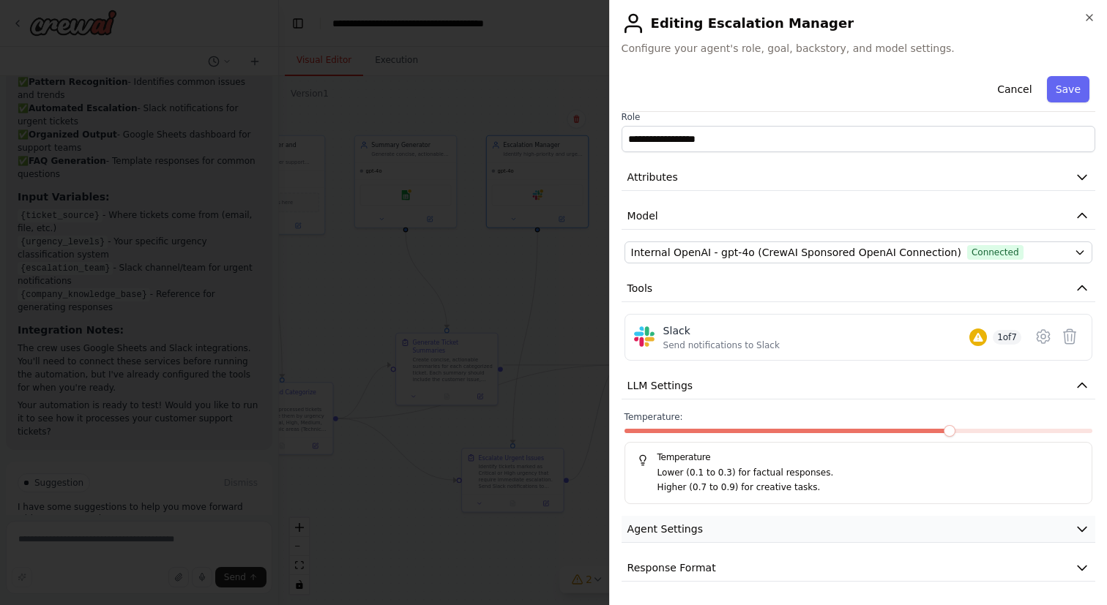
click at [709, 529] on button "Agent Settings" at bounding box center [858, 529] width 474 height 27
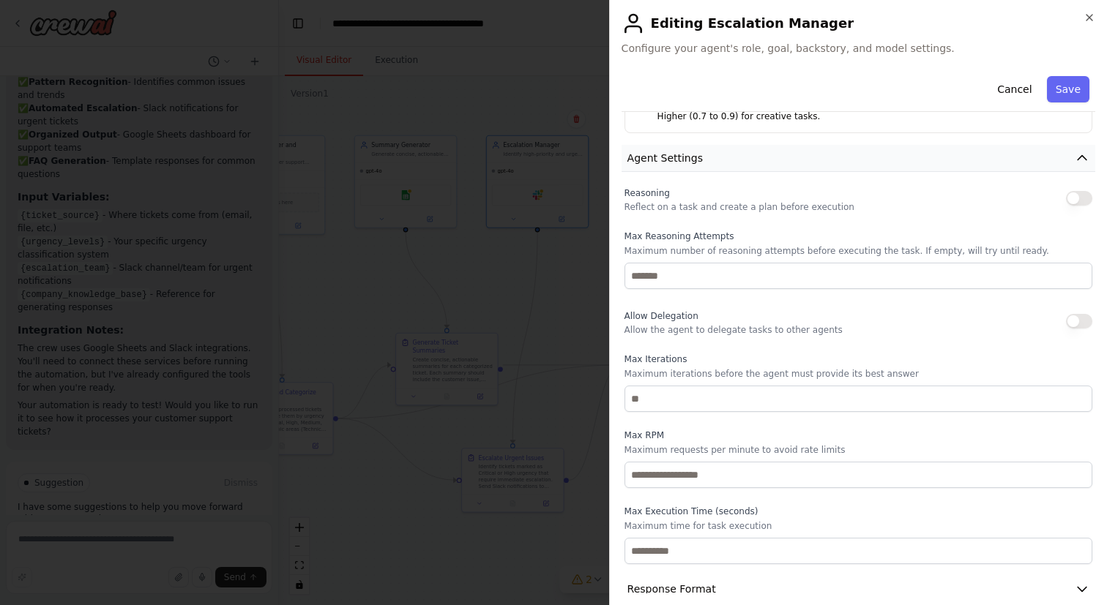
scroll to position [405, 0]
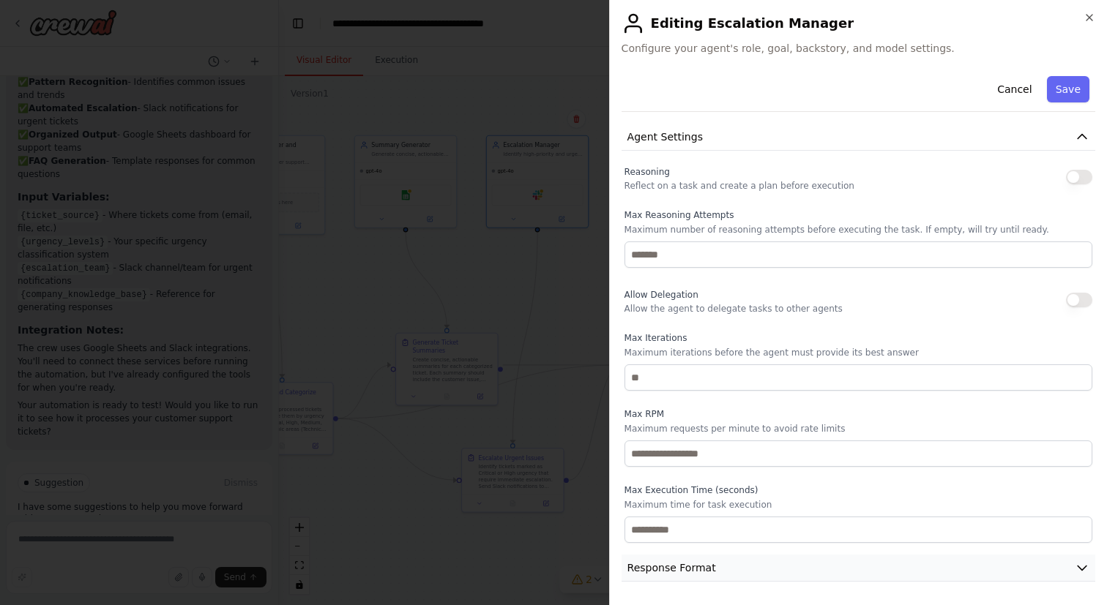
click at [706, 561] on span "Response Format" at bounding box center [671, 568] width 89 height 15
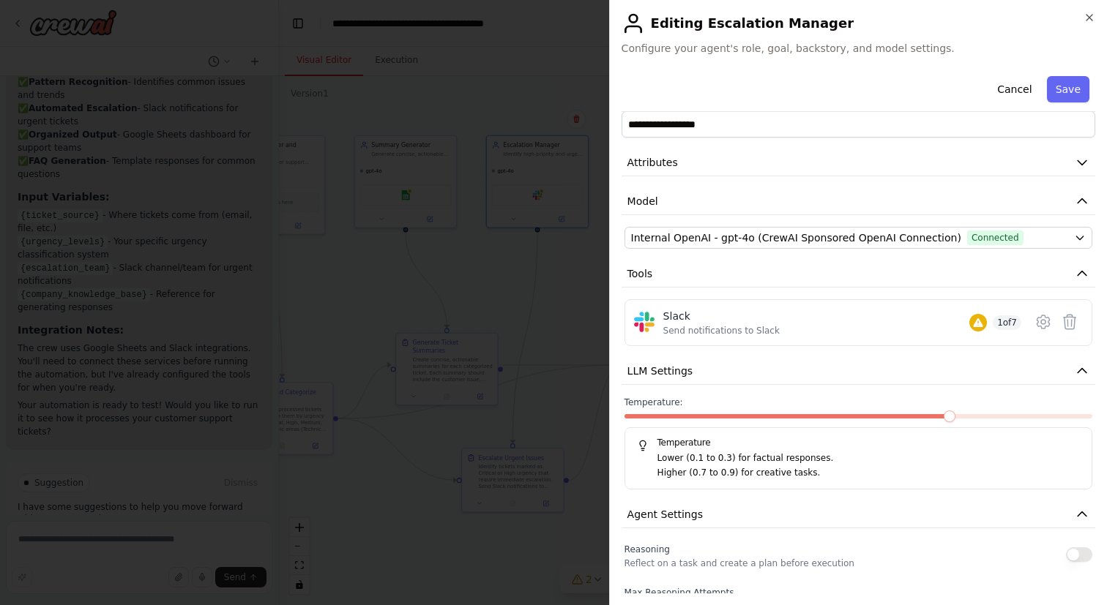
scroll to position [0, 0]
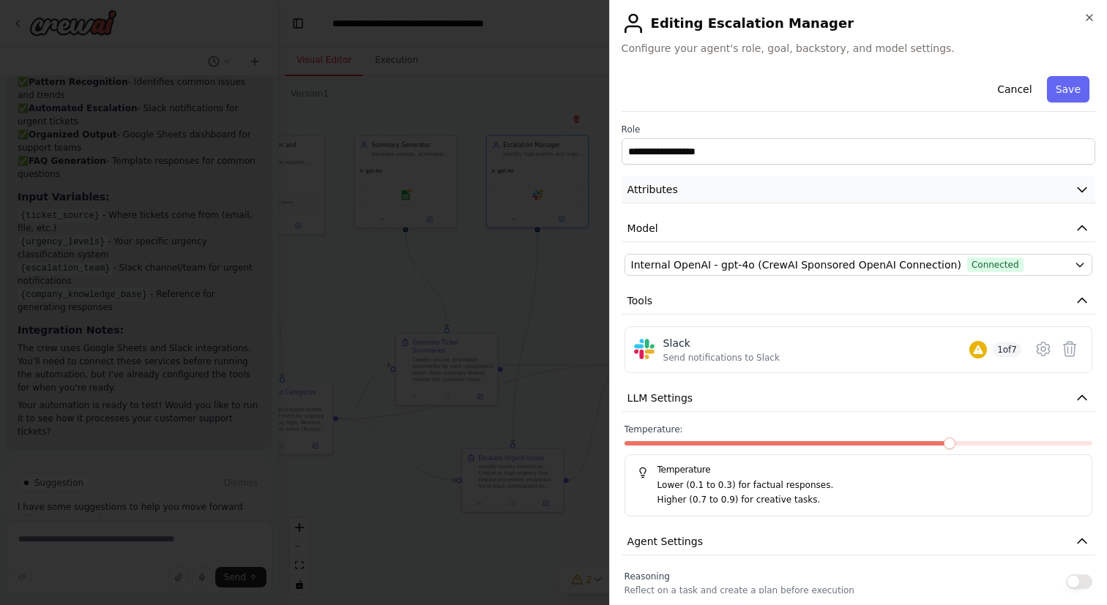
click at [717, 193] on button "Attributes" at bounding box center [858, 189] width 474 height 27
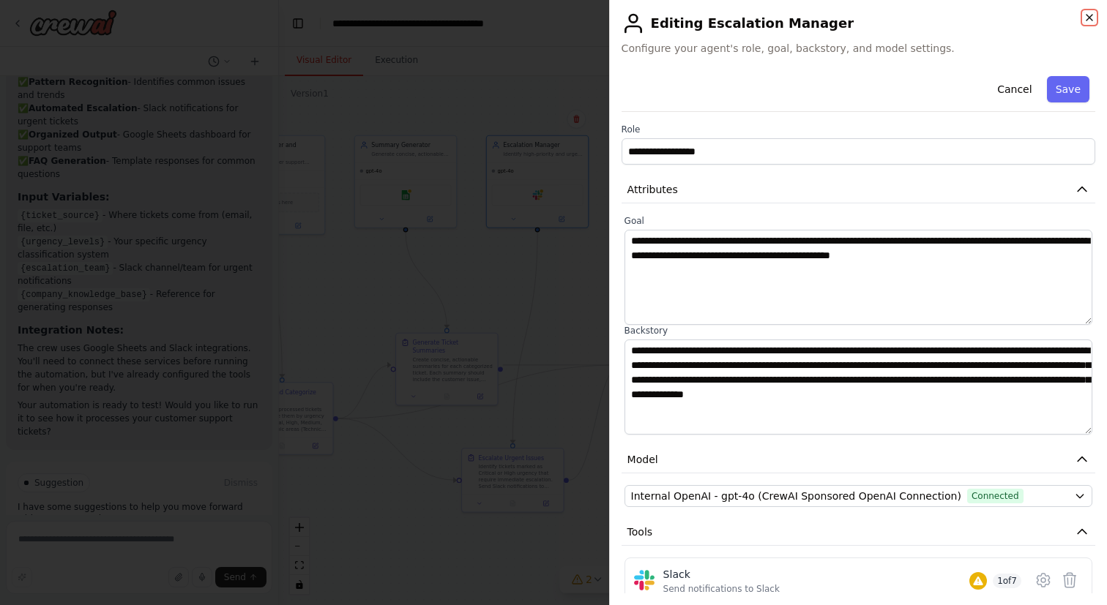
click at [1089, 17] on icon "button" at bounding box center [1089, 18] width 6 height 6
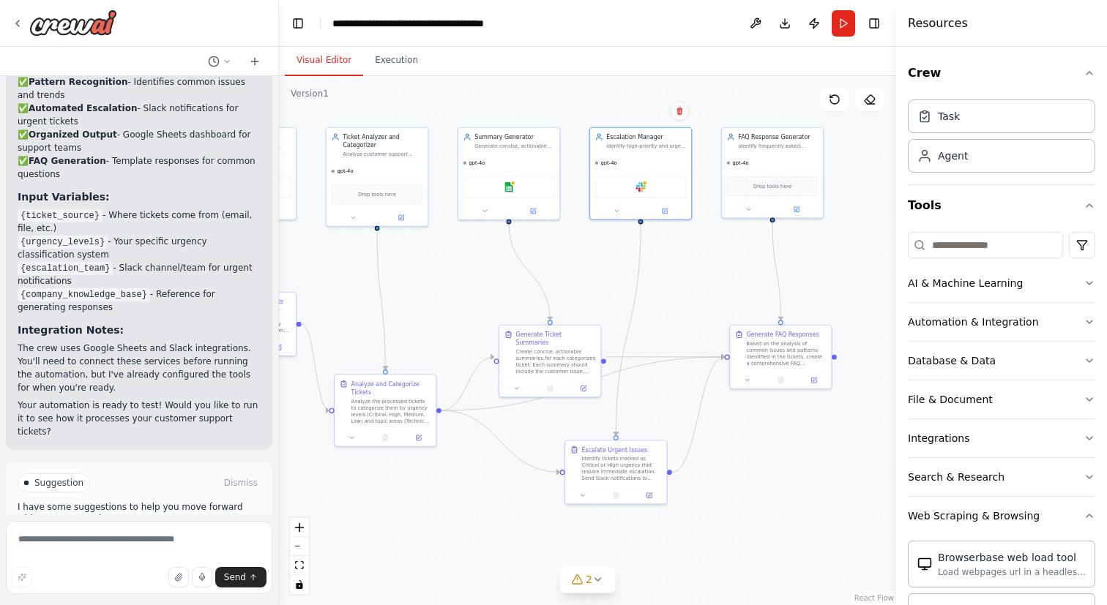
drag, startPoint x: 490, startPoint y: 264, endPoint x: 623, endPoint y: 260, distance: 133.3
click at [622, 260] on div ".deletable-edge-delete-btn { width: 20px; height: 20px; border: 0px solid #ffff…" at bounding box center [587, 340] width 617 height 529
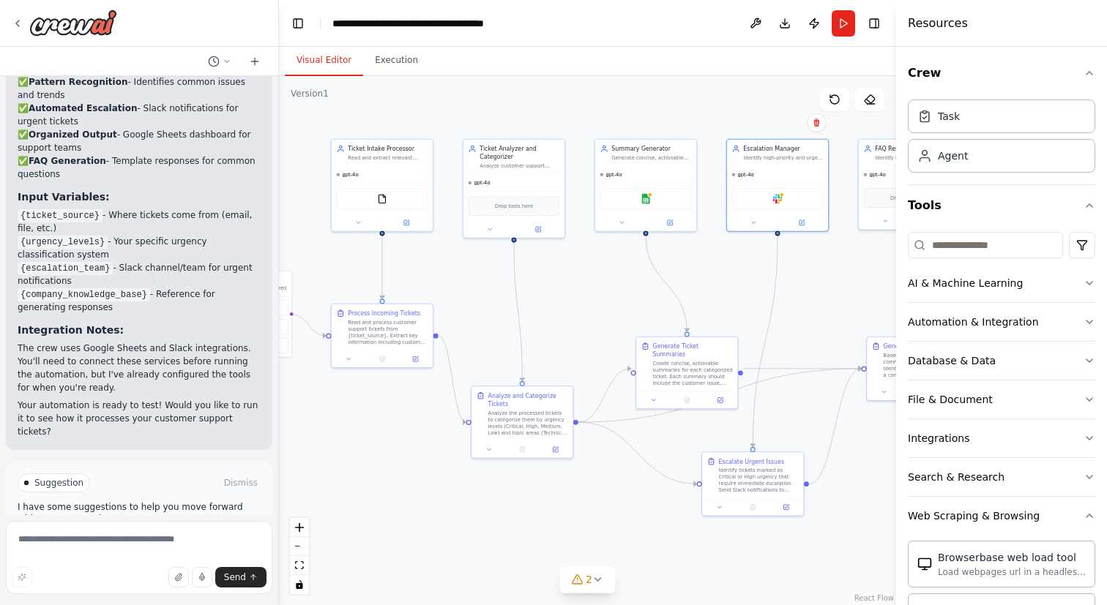
drag, startPoint x: 466, startPoint y: 257, endPoint x: 574, endPoint y: 265, distance: 107.9
click at [574, 265] on div ".deletable-edge-delete-btn { width: 20px; height: 20px; border: 0px solid #ffff…" at bounding box center [587, 340] width 617 height 529
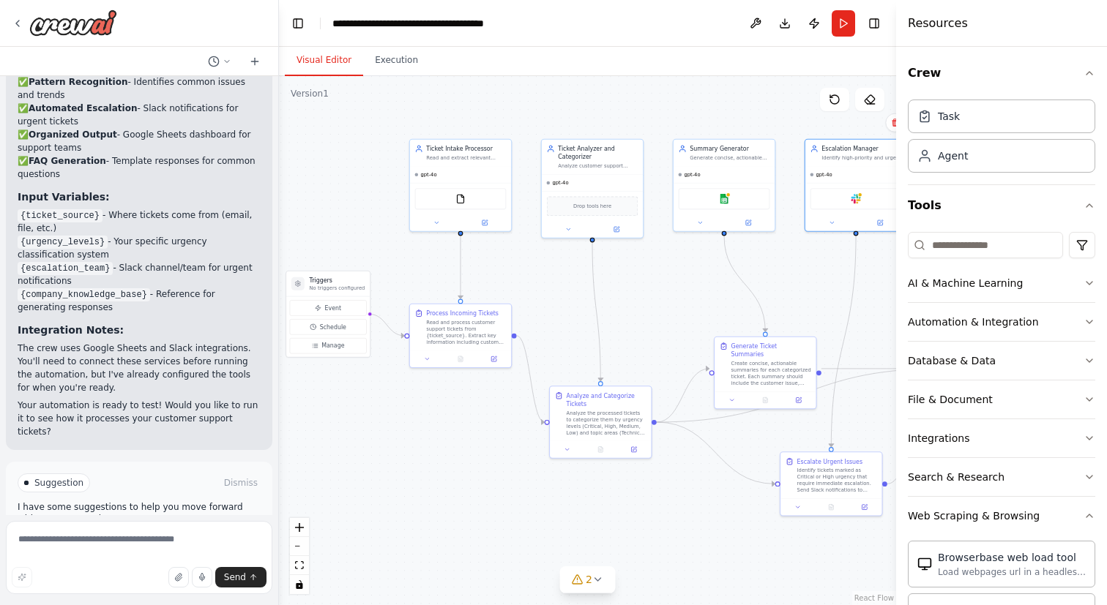
drag, startPoint x: 468, startPoint y: 270, endPoint x: 563, endPoint y: 271, distance: 94.4
click at [563, 271] on div ".deletable-edge-delete-btn { width: 20px; height: 20px; border: 0px solid #ffff…" at bounding box center [587, 340] width 617 height 529
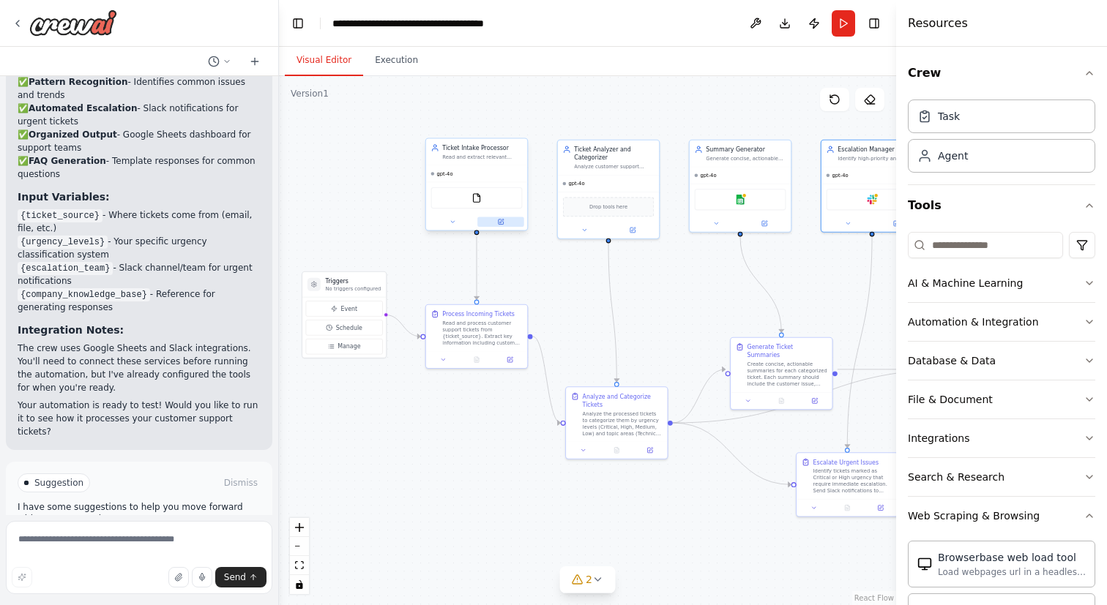
click at [501, 222] on icon at bounding box center [501, 221] width 4 height 4
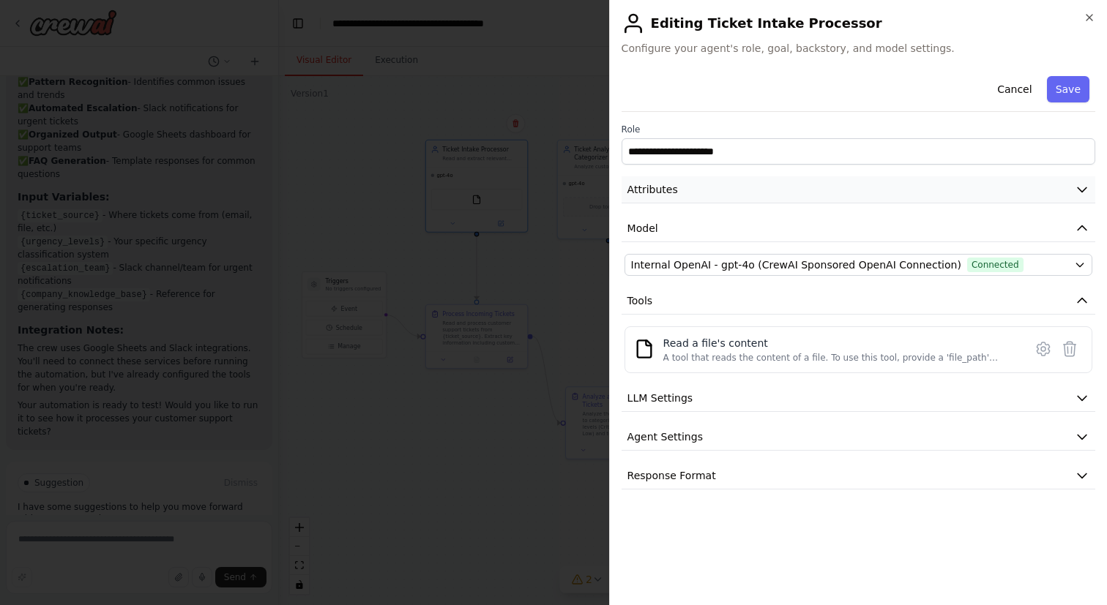
click at [727, 198] on button "Attributes" at bounding box center [858, 189] width 474 height 27
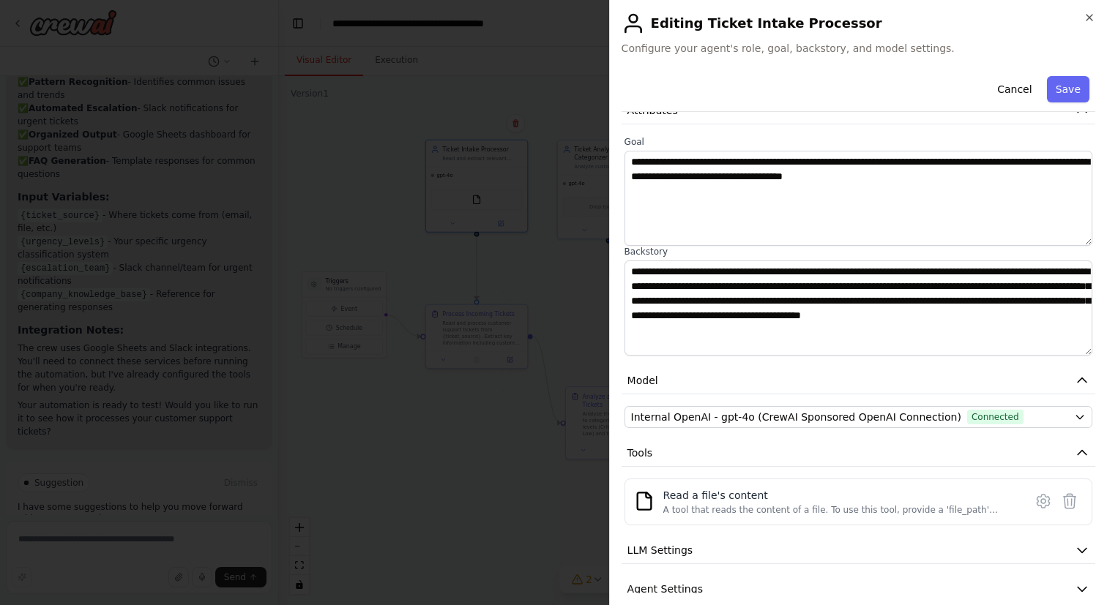
scroll to position [94, 0]
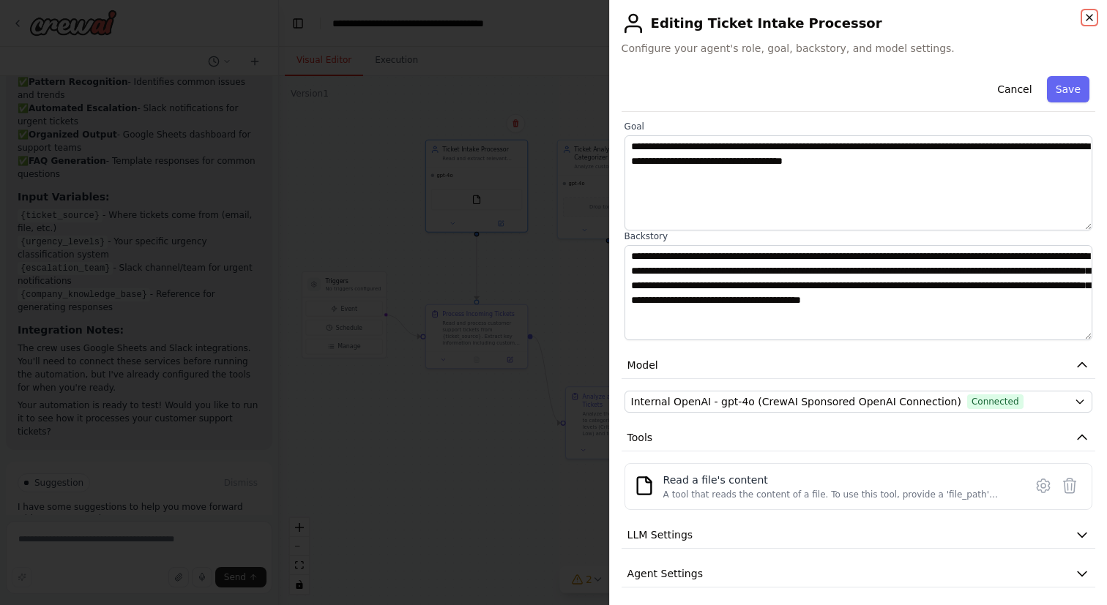
click at [1090, 15] on icon "button" at bounding box center [1089, 18] width 12 height 12
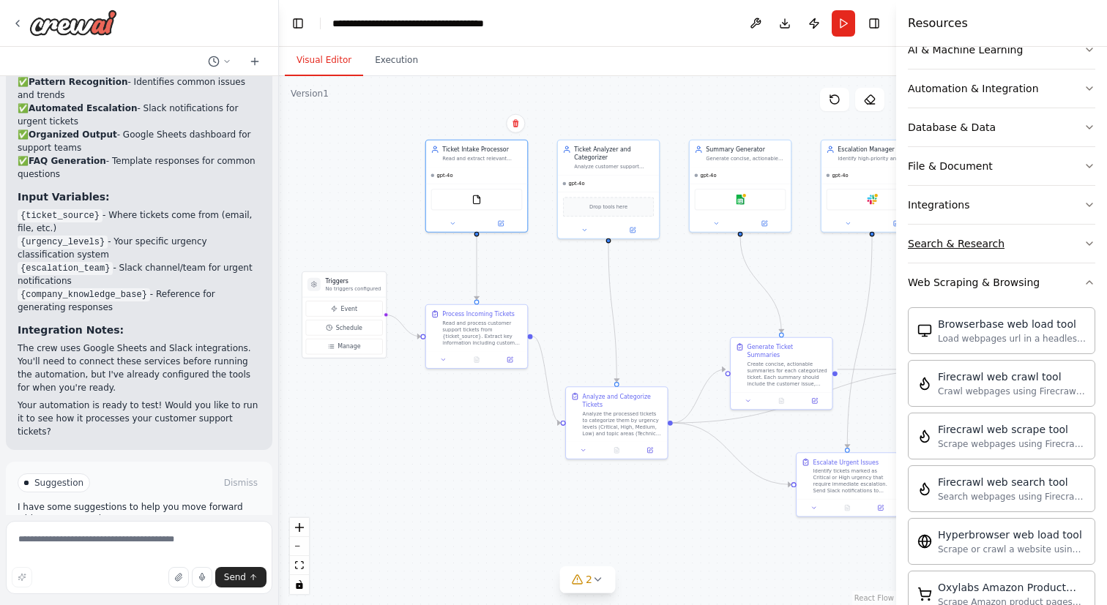
scroll to position [228, 0]
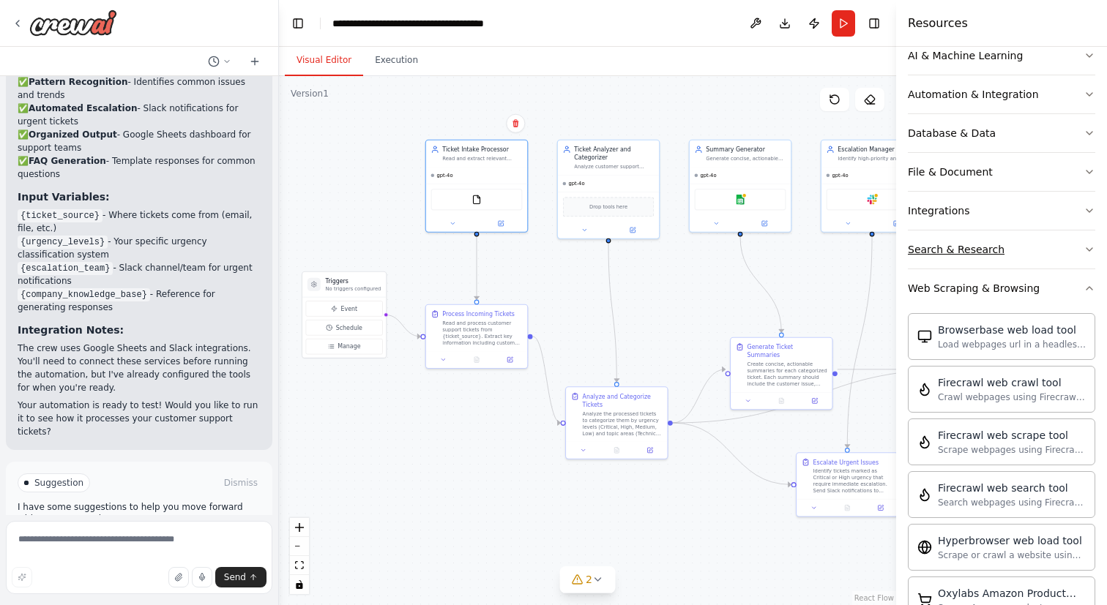
click at [1011, 254] on button "Search & Research" at bounding box center [1001, 250] width 187 height 38
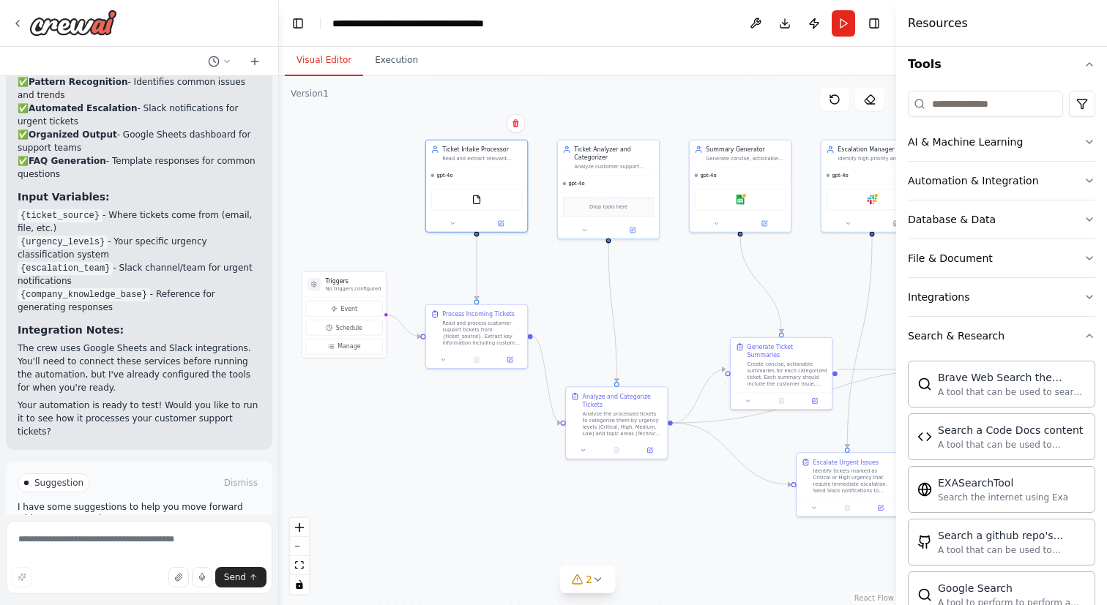
scroll to position [112, 0]
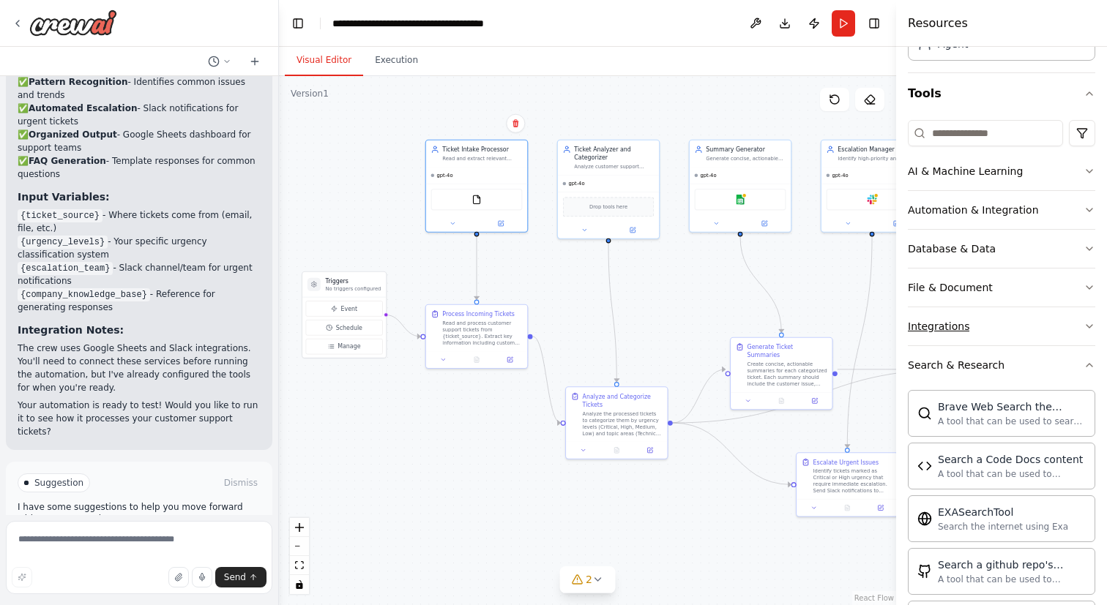
click at [1008, 324] on button "Integrations" at bounding box center [1001, 326] width 187 height 38
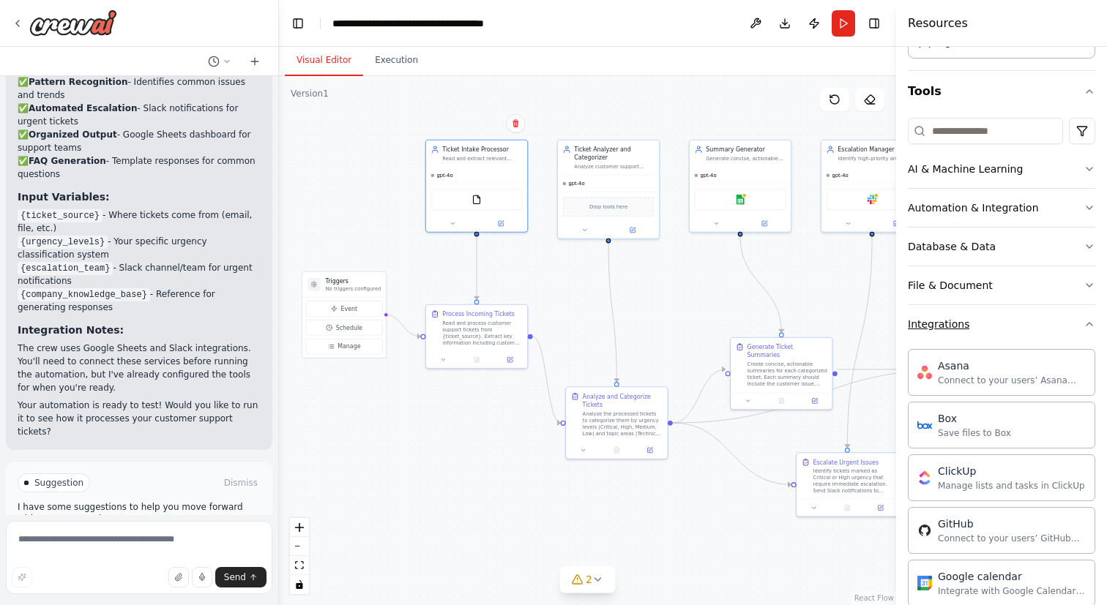
scroll to position [89, 0]
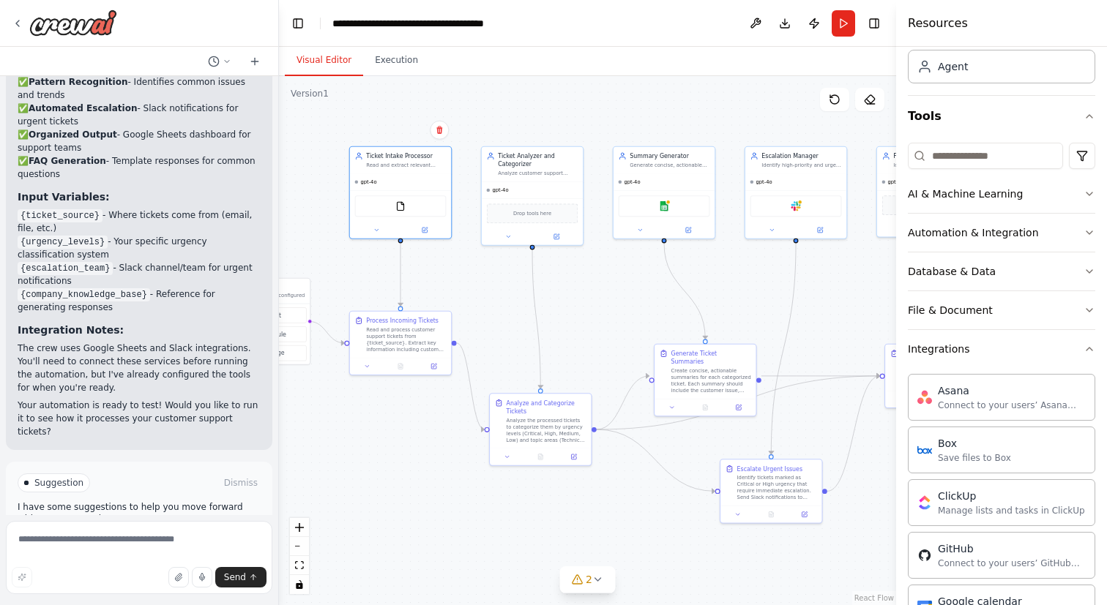
drag, startPoint x: 693, startPoint y: 294, endPoint x: 617, endPoint y: 301, distance: 76.4
click at [617, 301] on div ".deletable-edge-delete-btn { width: 20px; height: 20px; border: 0px solid #ffff…" at bounding box center [587, 340] width 617 height 529
click at [20, 24] on icon at bounding box center [18, 24] width 12 height 12
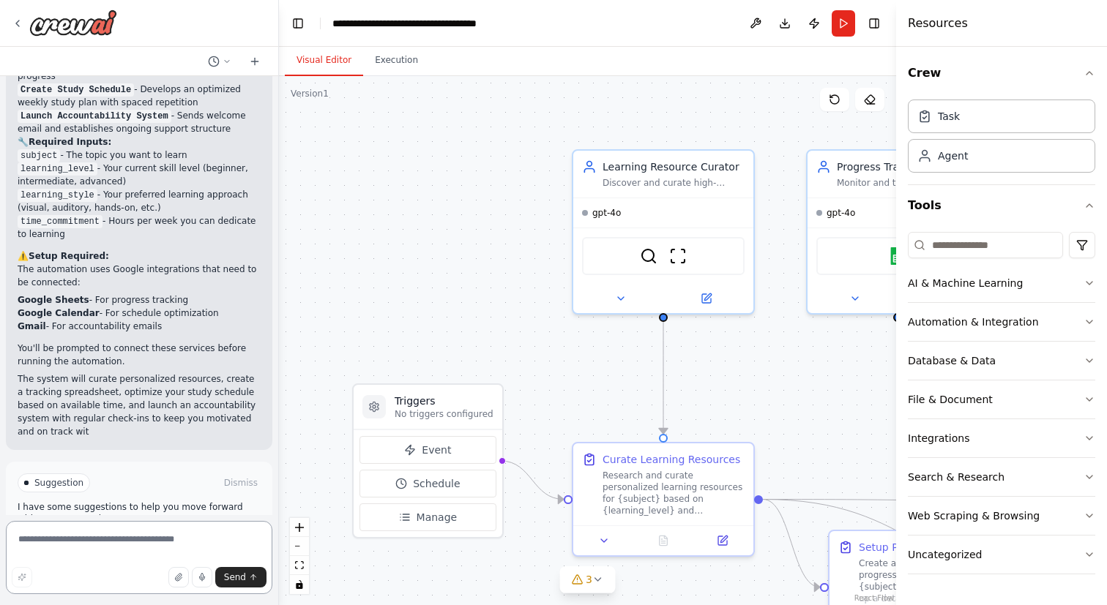
scroll to position [1528, 0]
